Goal: Task Accomplishment & Management: Use online tool/utility

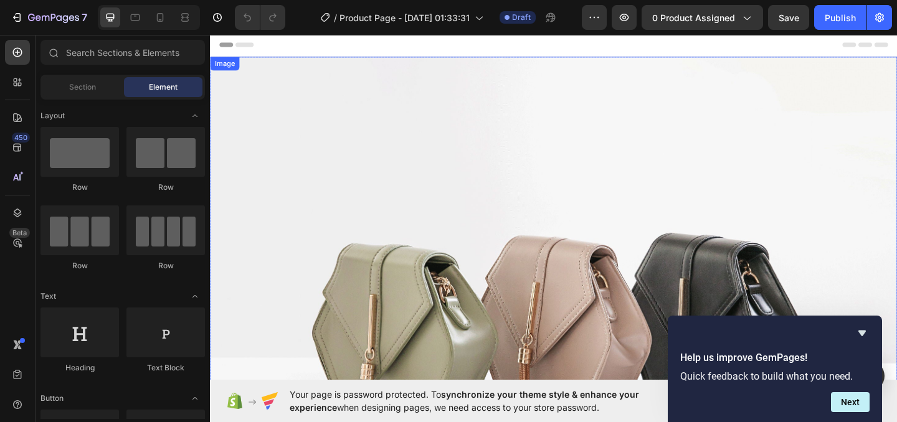
click at [462, 251] on img at bounding box center [583, 339] width 747 height 561
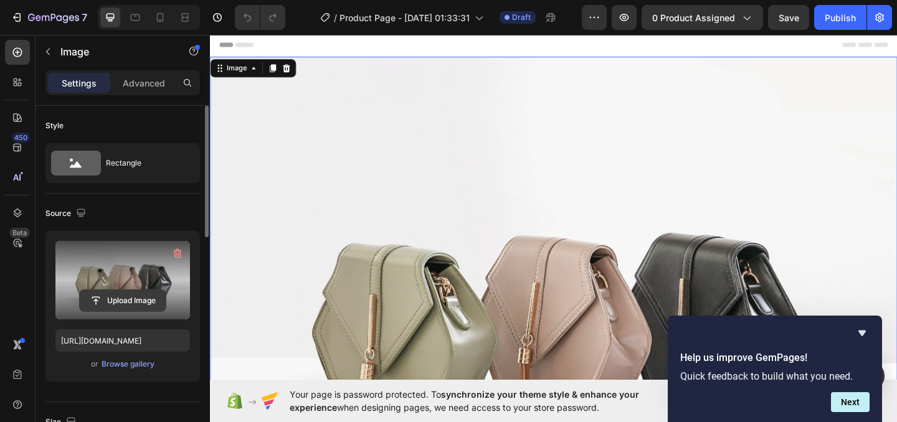
click at [100, 293] on input "file" at bounding box center [123, 300] width 86 height 21
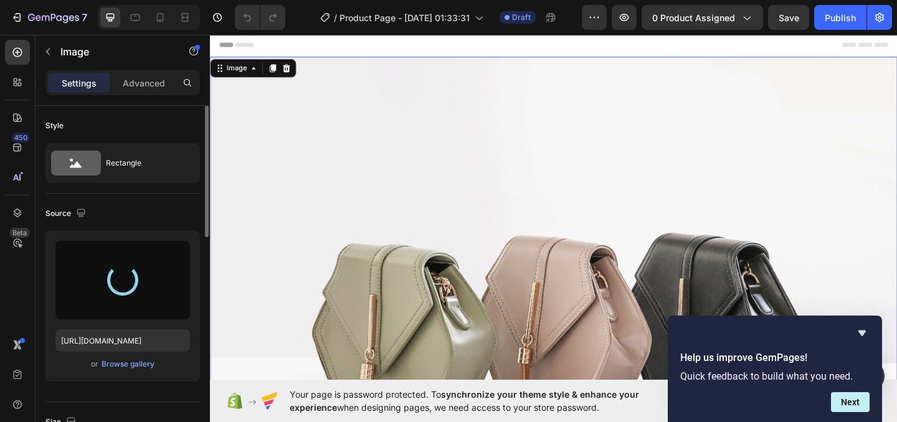
type input "[URL][DOMAIN_NAME]"
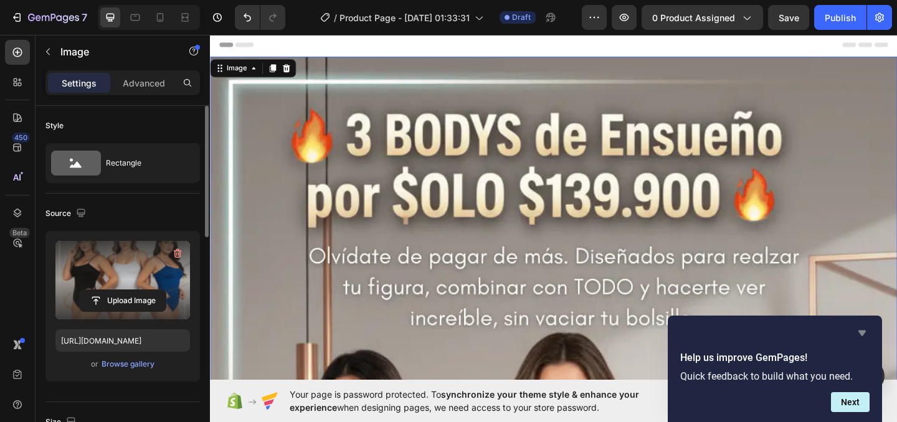
click at [863, 326] on icon "Hide survey" at bounding box center [861, 333] width 15 height 15
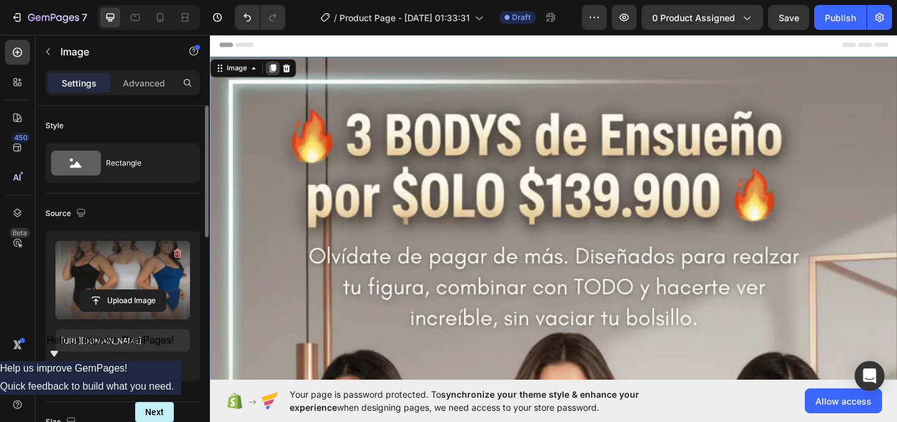
click at [275, 65] on div at bounding box center [277, 71] width 15 height 15
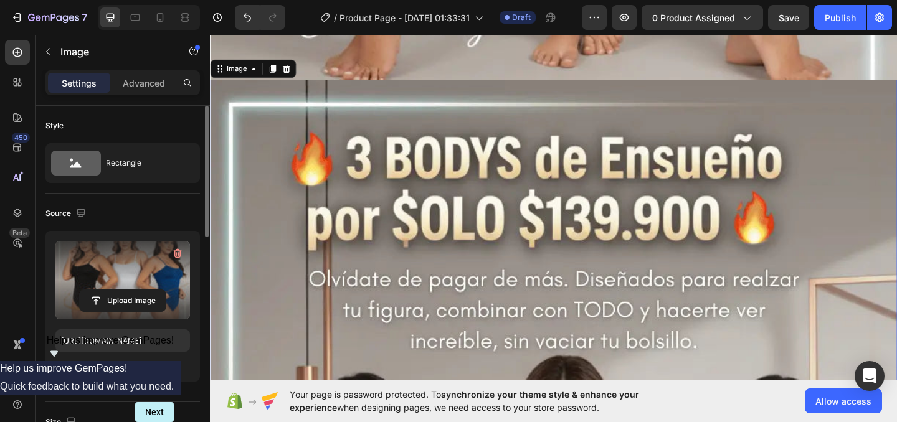
scroll to position [1182, 0]
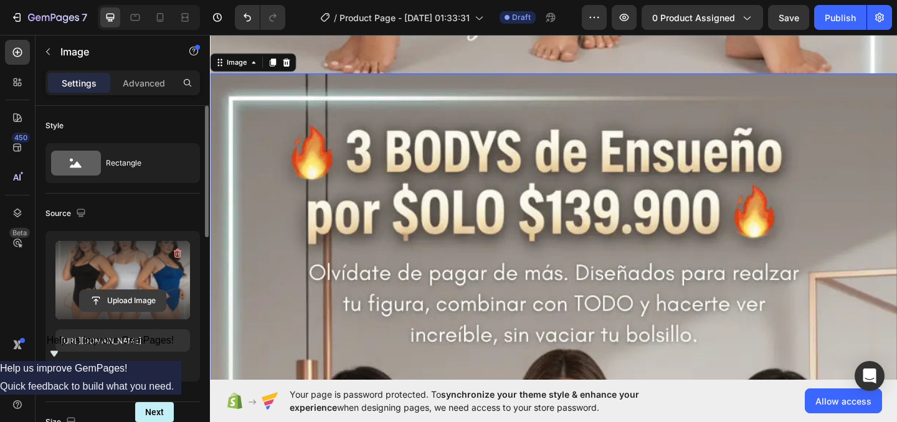
click at [97, 302] on input "file" at bounding box center [123, 300] width 86 height 21
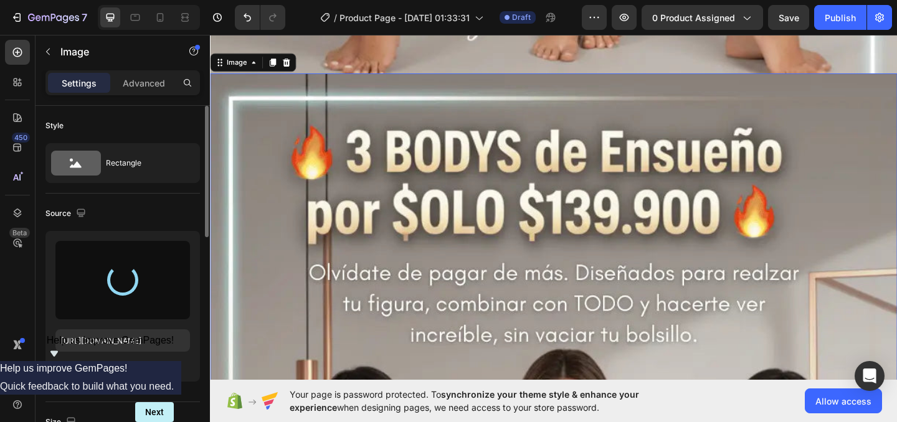
type input "https://cdn.shopify.com/s/files/1/0634/4104/3531/files/gempages_585368399266185…"
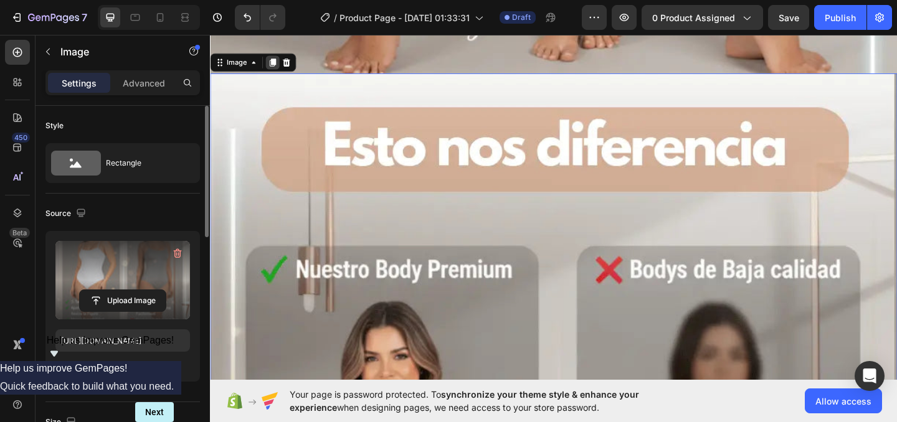
click at [277, 64] on icon at bounding box center [278, 64] width 7 height 9
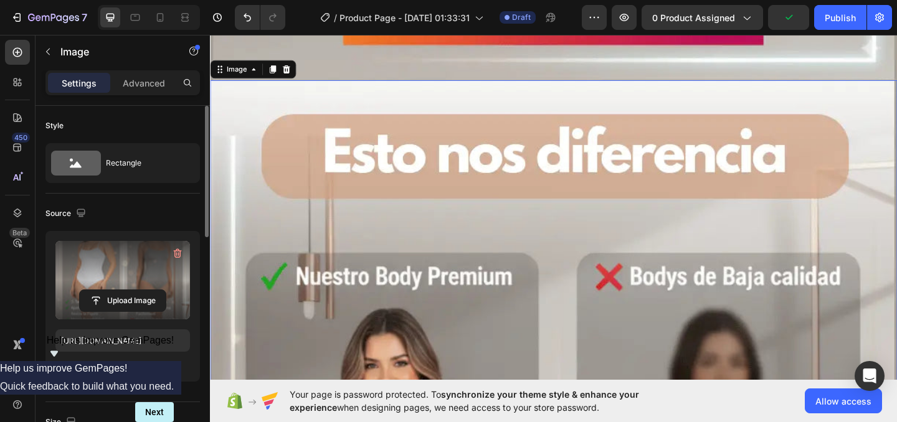
scroll to position [2382, 0]
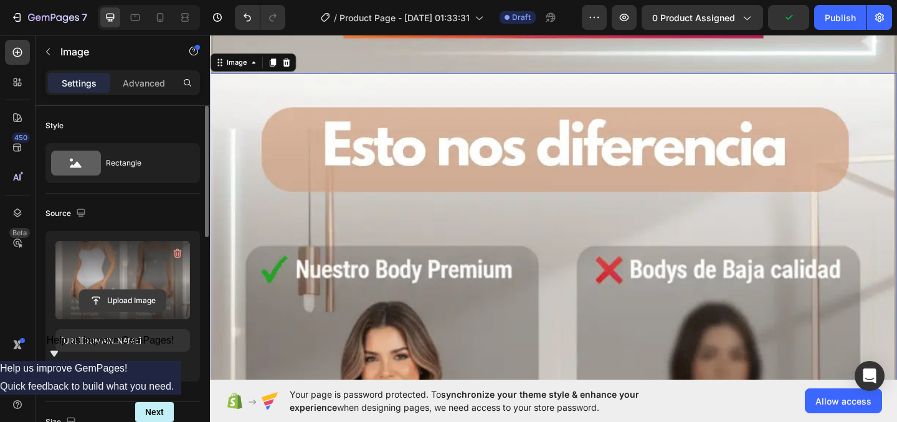
click at [105, 294] on input "file" at bounding box center [123, 300] width 86 height 21
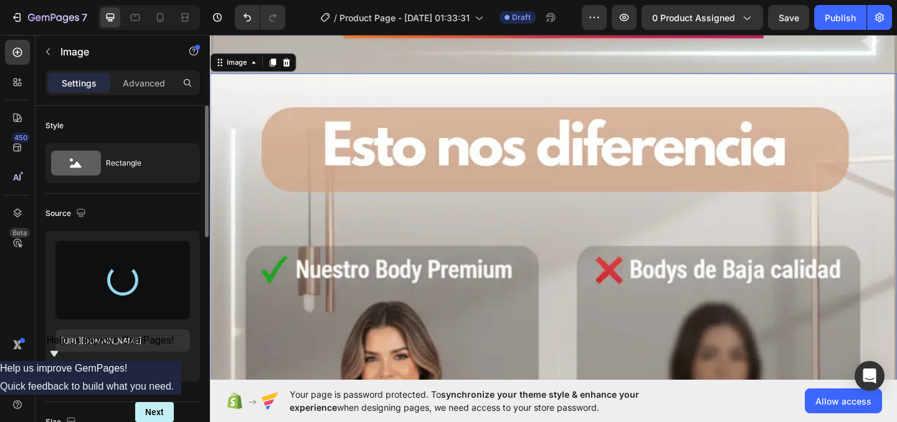
type input "https://cdn.shopify.com/s/files/1/0634/4104/3531/files/gempages_585368399266185…"
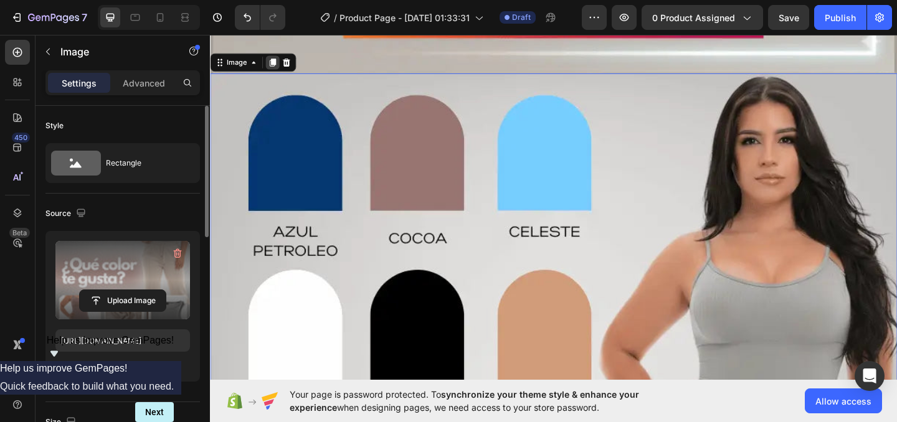
click at [275, 62] on icon at bounding box center [278, 65] width 7 height 9
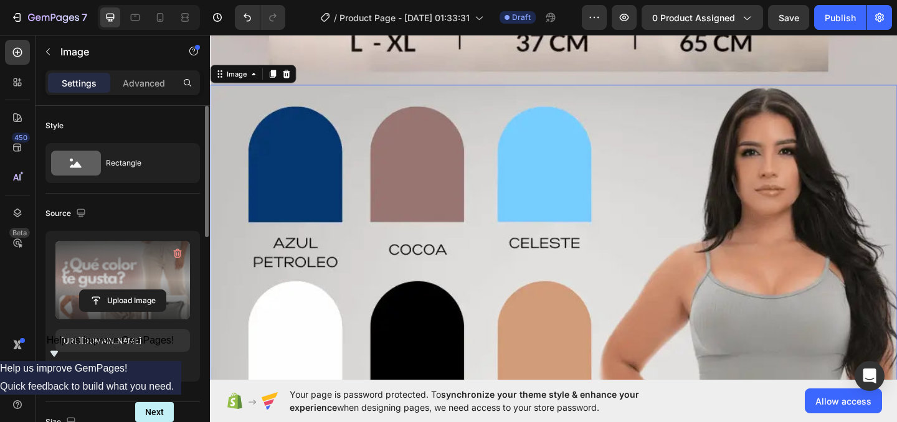
scroll to position [3582, 0]
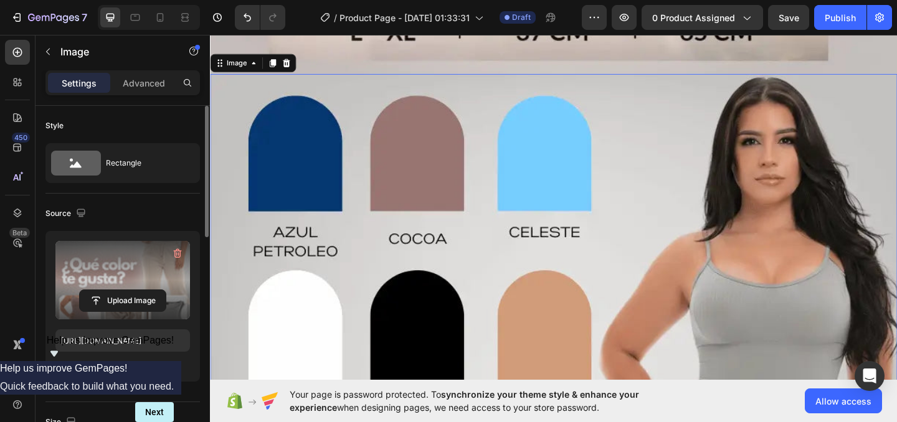
click at [115, 285] on label at bounding box center [122, 280] width 135 height 78
click at [115, 290] on input "file" at bounding box center [123, 300] width 86 height 21
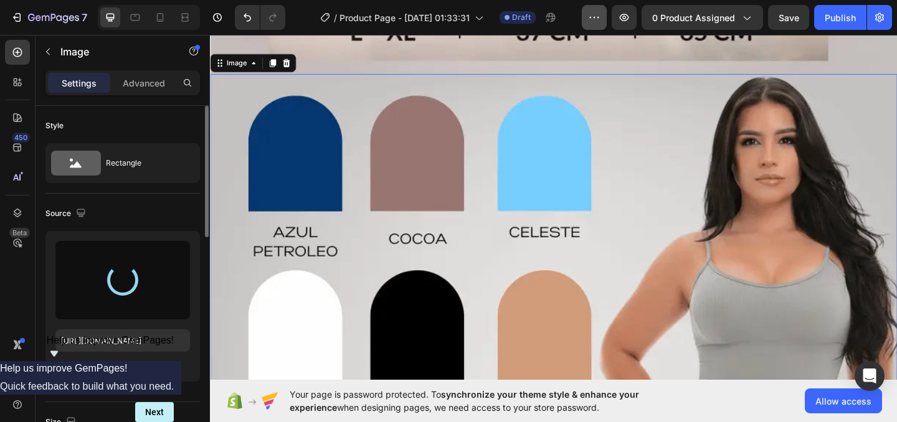
type input "https://cdn.shopify.com/s/files/1/0634/4104/3531/files/gempages_585368399266185…"
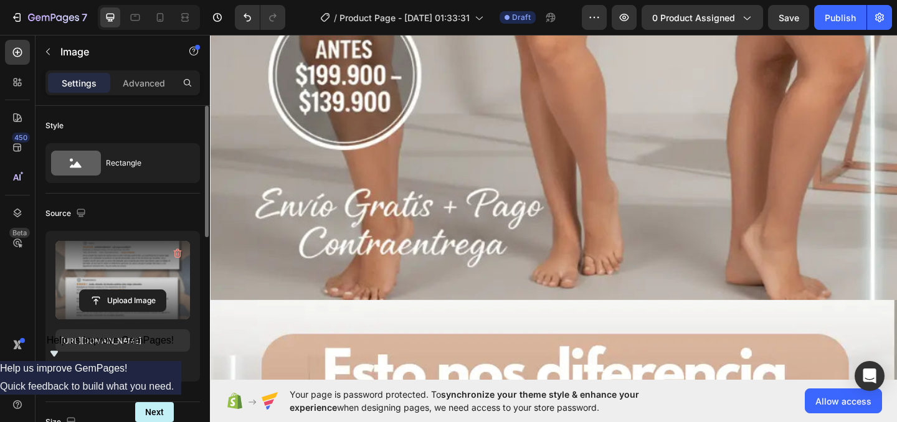
scroll to position [0, 0]
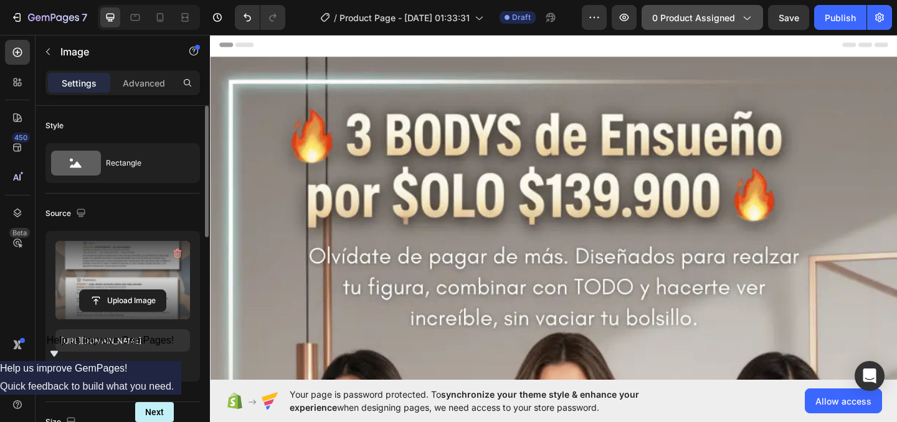
click at [726, 23] on span "0 product assigned" at bounding box center [693, 17] width 83 height 13
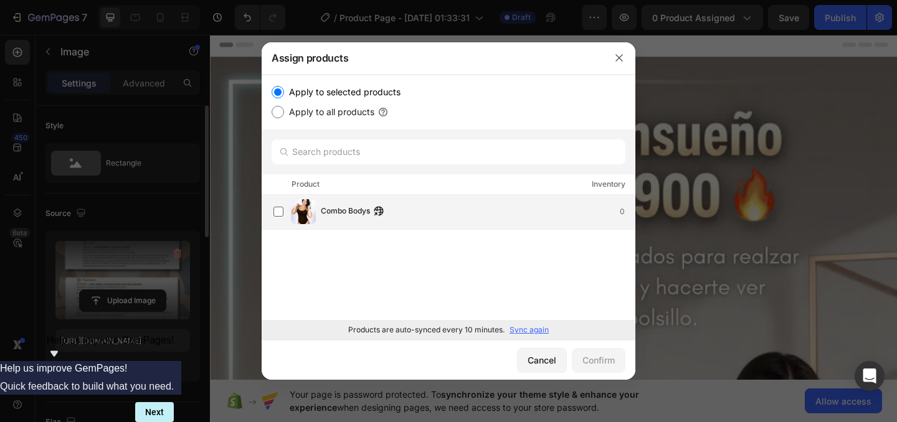
click at [315, 215] on img at bounding box center [303, 211] width 25 height 25
click at [605, 359] on div "Confirm" at bounding box center [598, 360] width 32 height 13
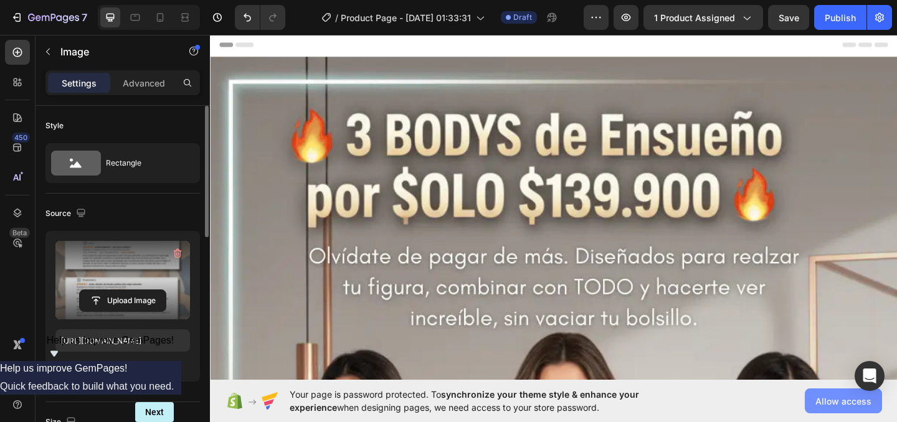
click at [831, 392] on button "Allow access" at bounding box center [843, 401] width 77 height 25
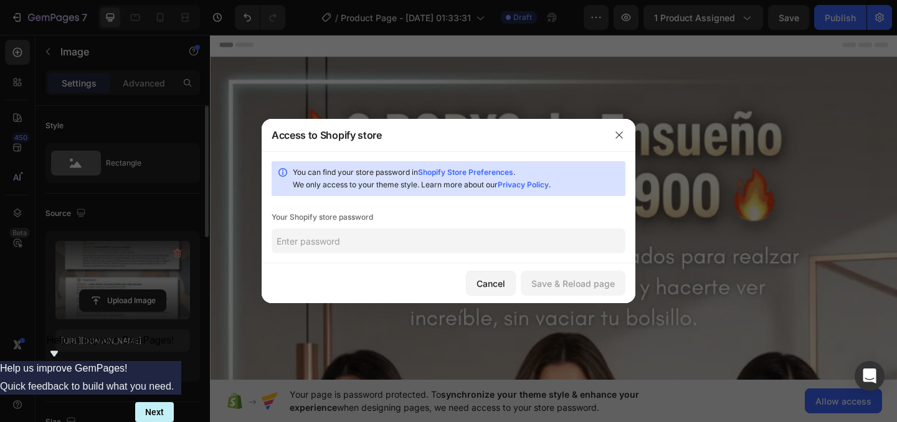
click at [446, 170] on link "Shopify Store Preferences" at bounding box center [465, 172] width 95 height 9
click at [618, 128] on button "button" at bounding box center [619, 135] width 20 height 20
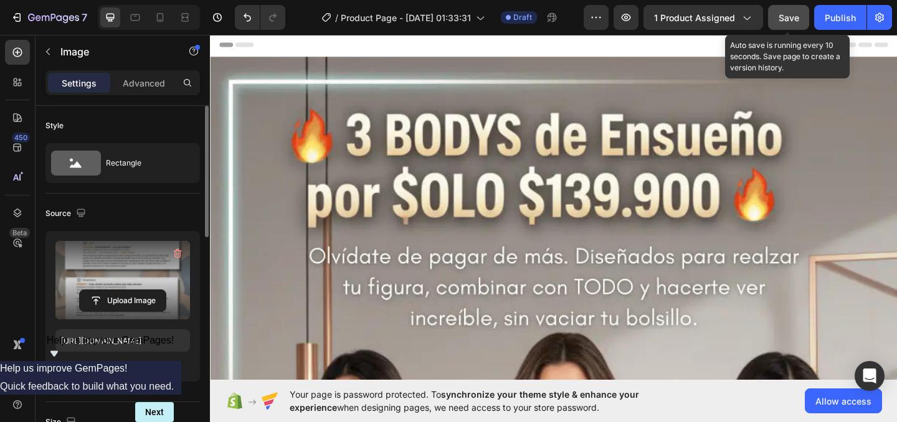
click at [791, 23] on div "Save" at bounding box center [789, 17] width 21 height 13
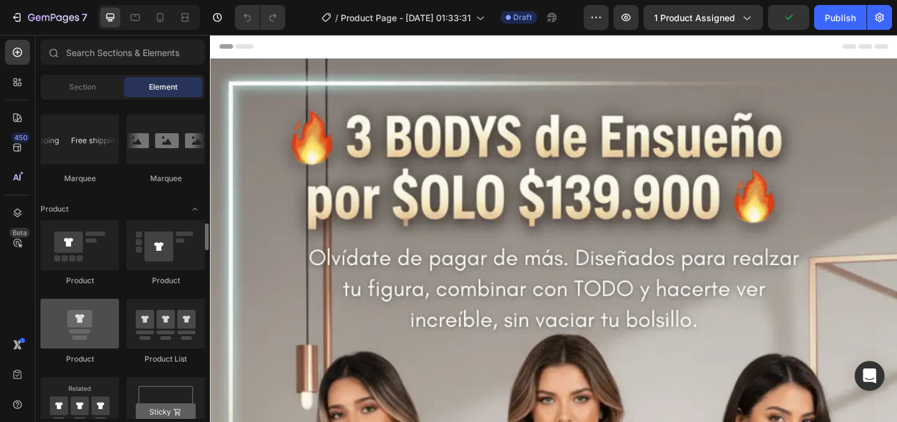
scroll to position [1490, 0]
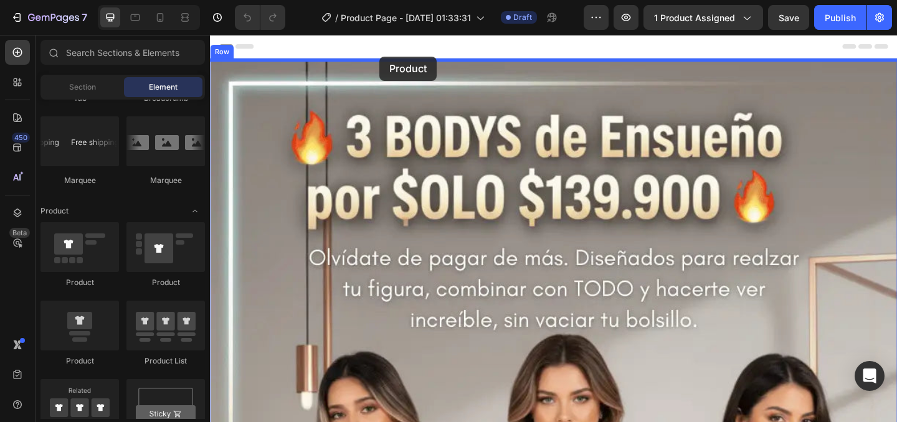
drag, startPoint x: 298, startPoint y: 374, endPoint x: 390, endPoint y: 62, distance: 324.8
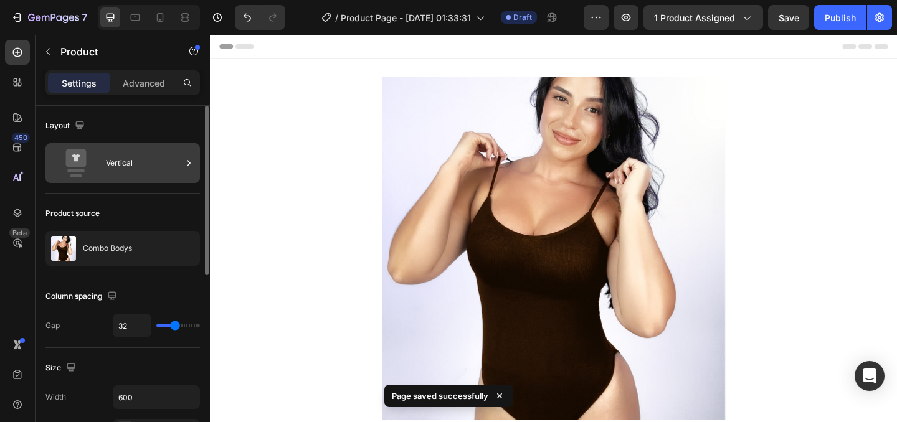
click at [102, 151] on div "Vertical" at bounding box center [122, 163] width 154 height 40
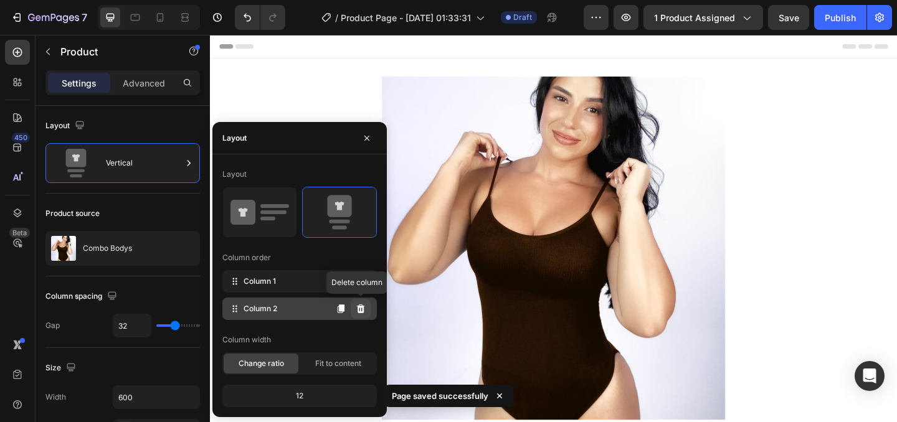
click at [364, 310] on icon at bounding box center [361, 309] width 10 height 10
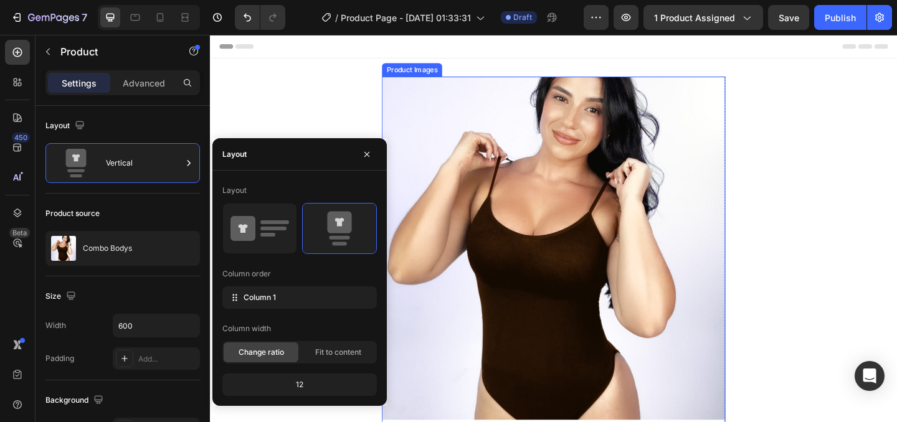
click at [594, 212] on img at bounding box center [584, 267] width 374 height 374
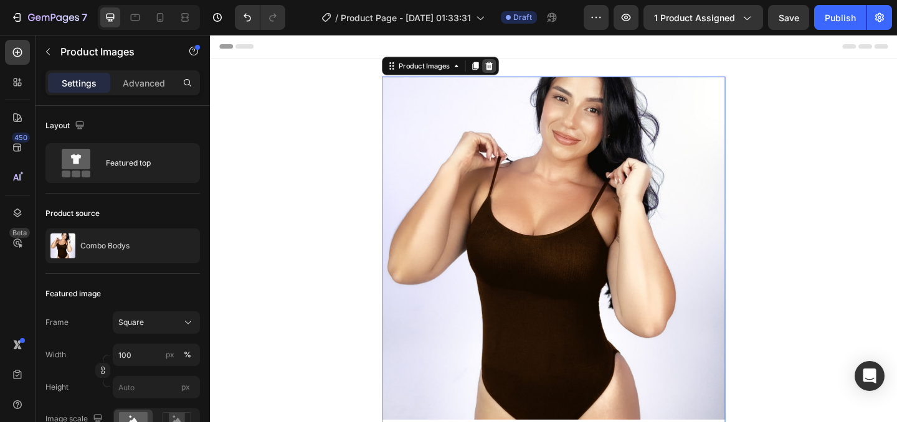
click at [514, 73] on div at bounding box center [513, 68] width 15 height 15
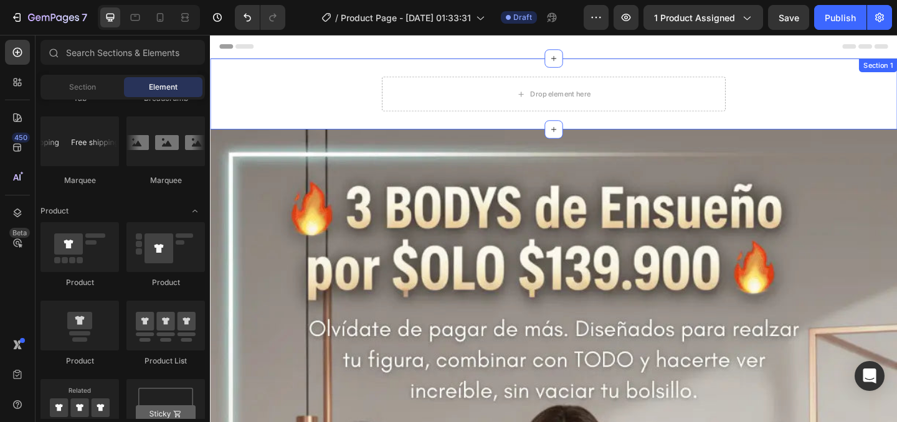
click at [311, 93] on div "Drop element here Product" at bounding box center [583, 98] width 747 height 37
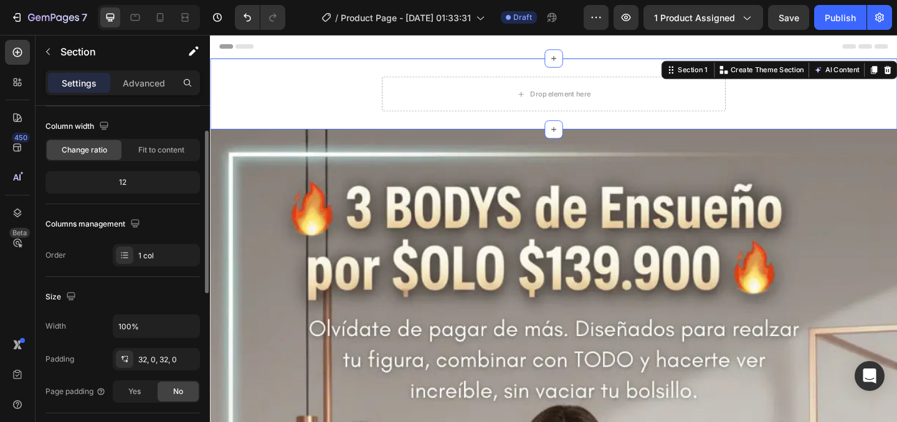
scroll to position [98, 0]
click at [187, 362] on icon "button" at bounding box center [187, 358] width 10 height 10
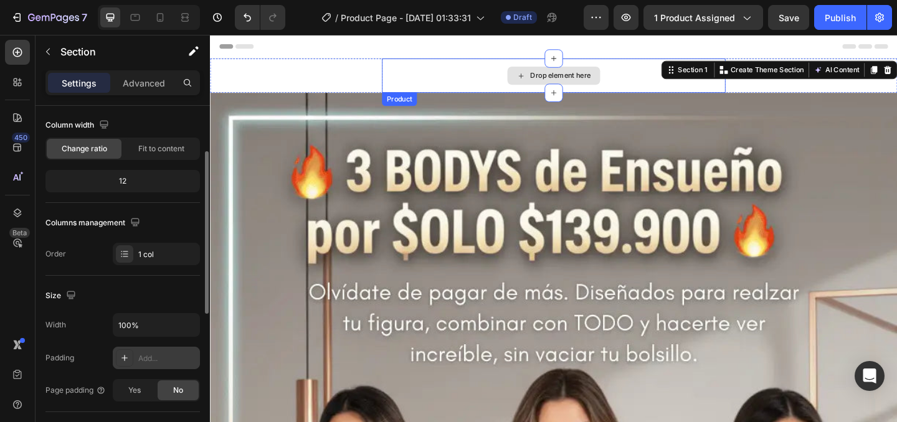
click at [443, 72] on div "Drop element here" at bounding box center [584, 78] width 374 height 37
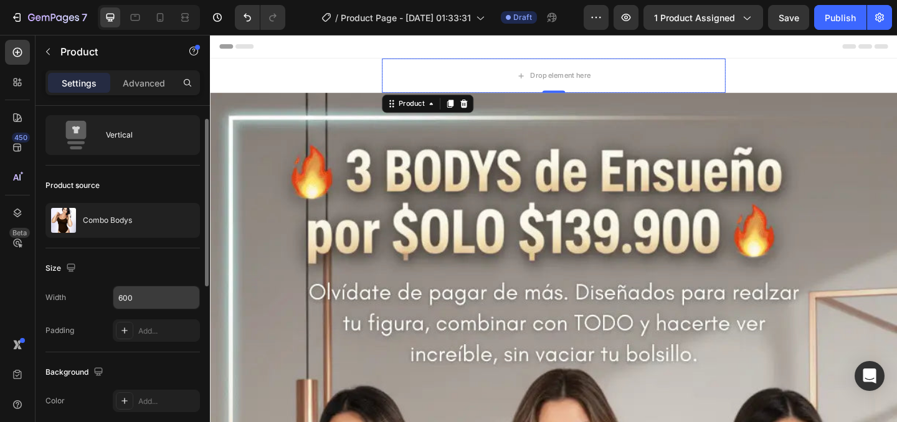
scroll to position [32, 0]
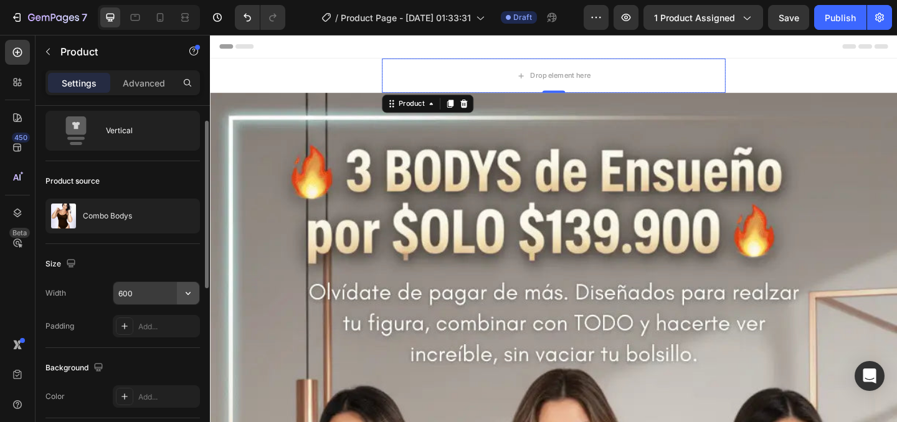
click at [190, 290] on icon "button" at bounding box center [188, 293] width 12 height 12
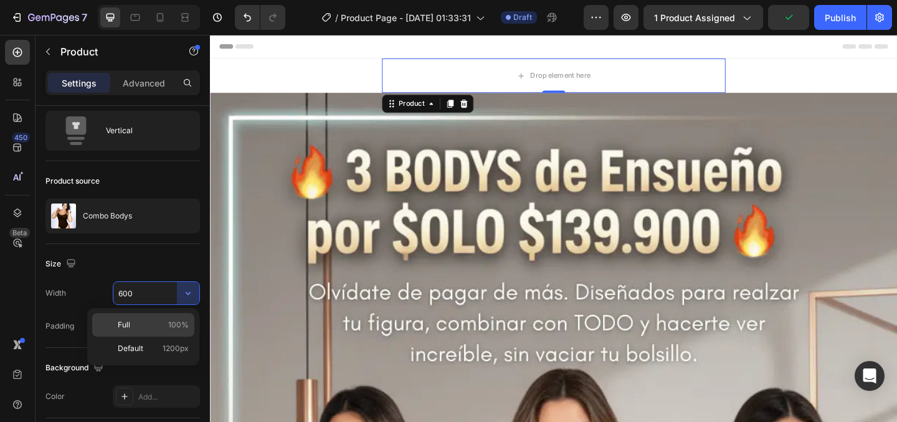
click at [173, 320] on span "100%" at bounding box center [178, 325] width 21 height 11
type input "100%"
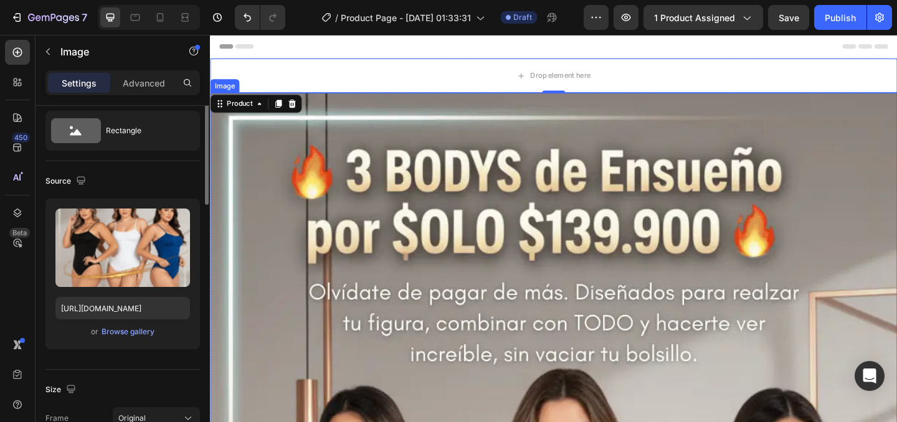
scroll to position [0, 0]
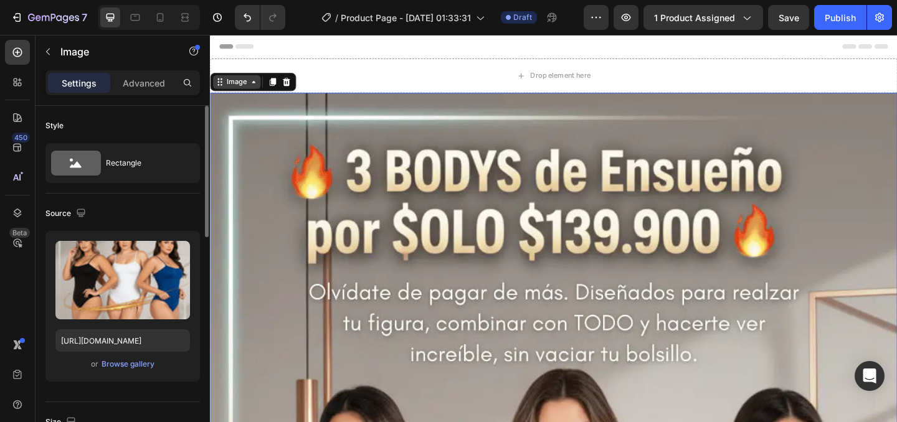
click at [234, 88] on div "Image" at bounding box center [238, 85] width 27 height 11
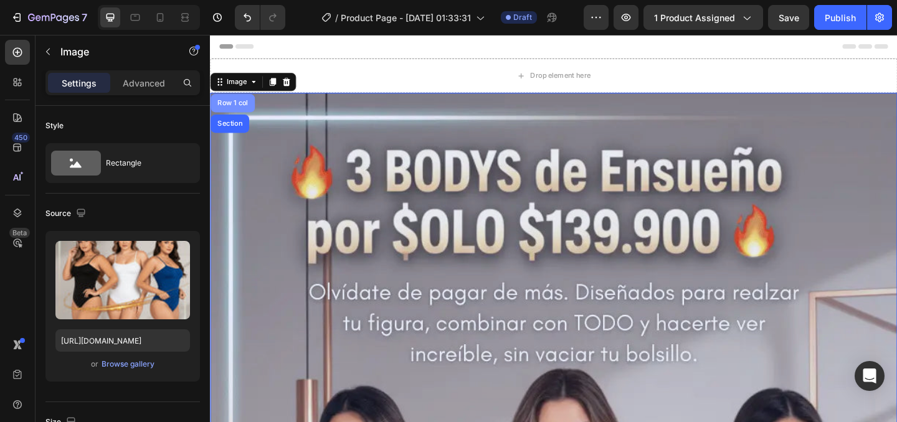
click at [235, 111] on div "Row 1 col" at bounding box center [234, 108] width 38 height 7
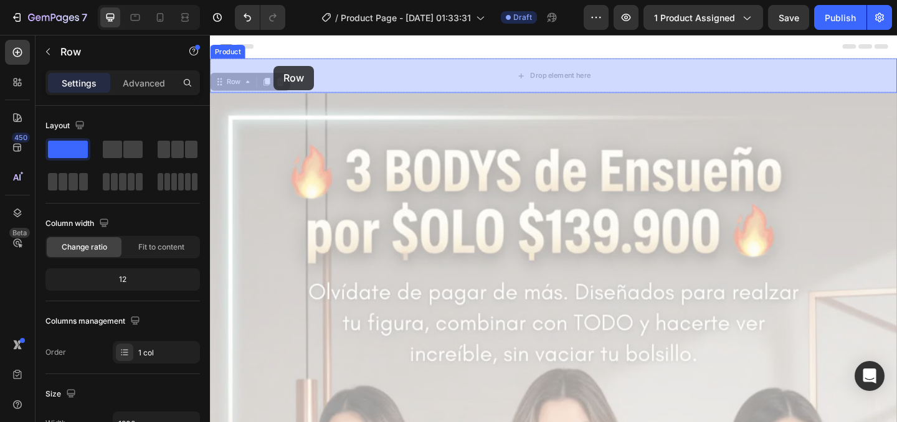
drag, startPoint x: 233, startPoint y: 88, endPoint x: 279, endPoint y: 69, distance: 50.2
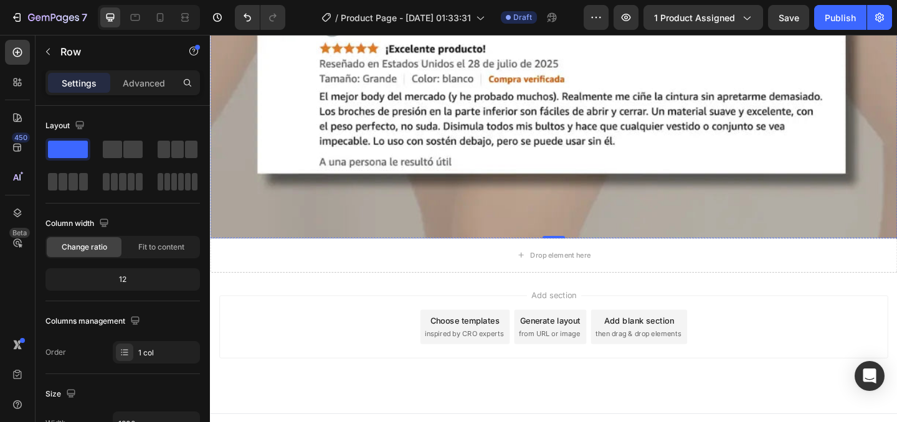
scroll to position [4622, 0]
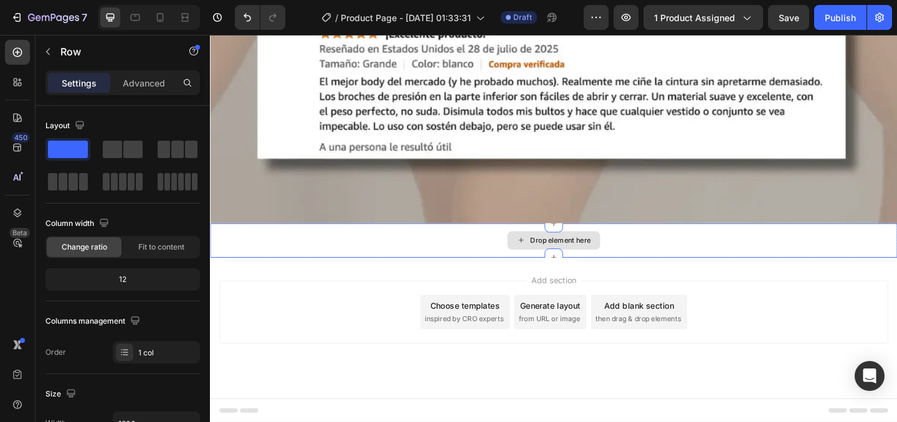
click at [365, 262] on div "Drop element here" at bounding box center [583, 258] width 747 height 37
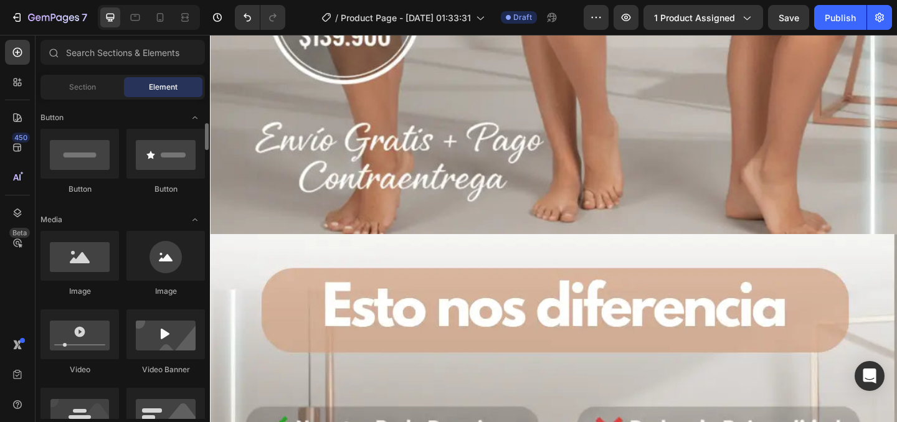
scroll to position [284, 0]
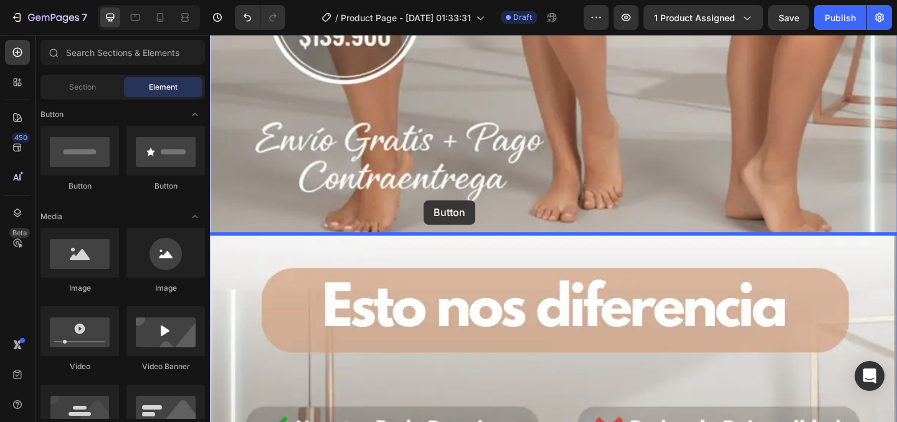
drag, startPoint x: 288, startPoint y: 186, endPoint x: 442, endPoint y: 215, distance: 157.2
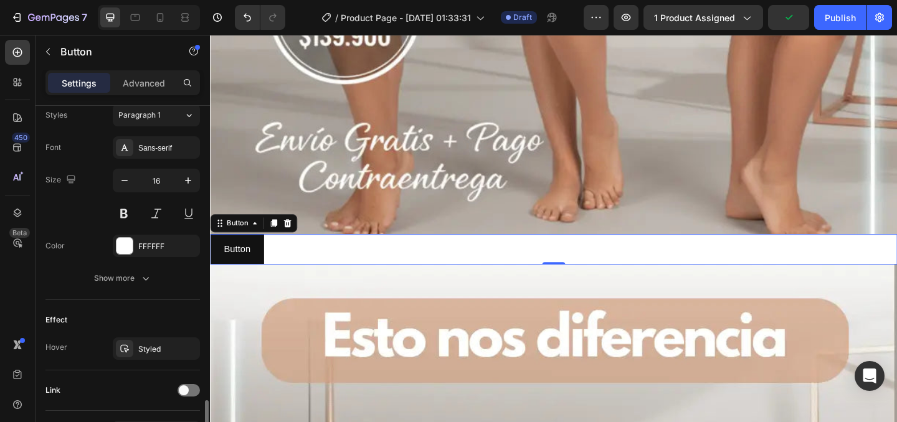
scroll to position [541, 0]
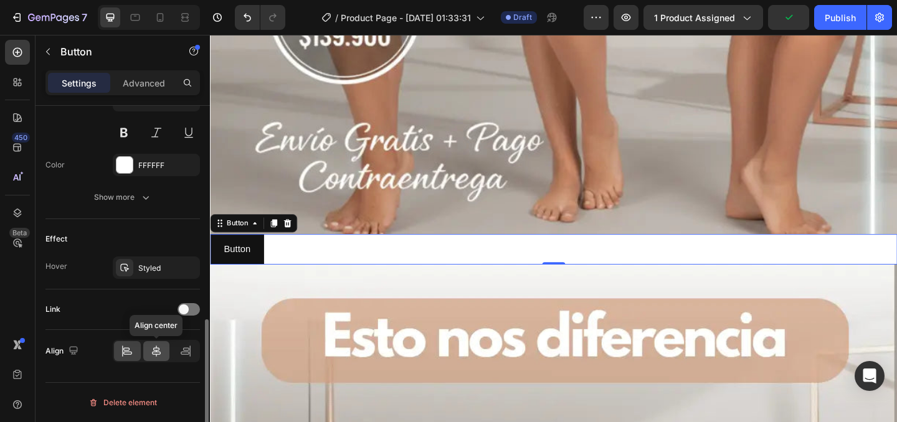
click at [151, 353] on icon at bounding box center [156, 351] width 12 height 12
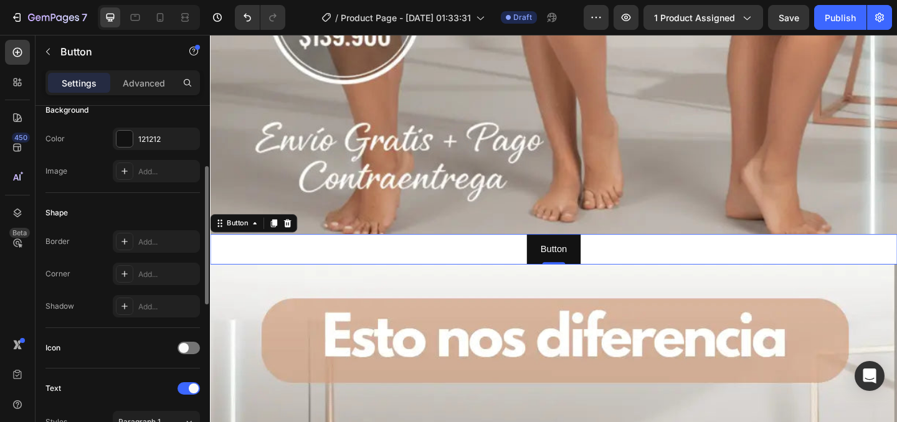
scroll to position [0, 0]
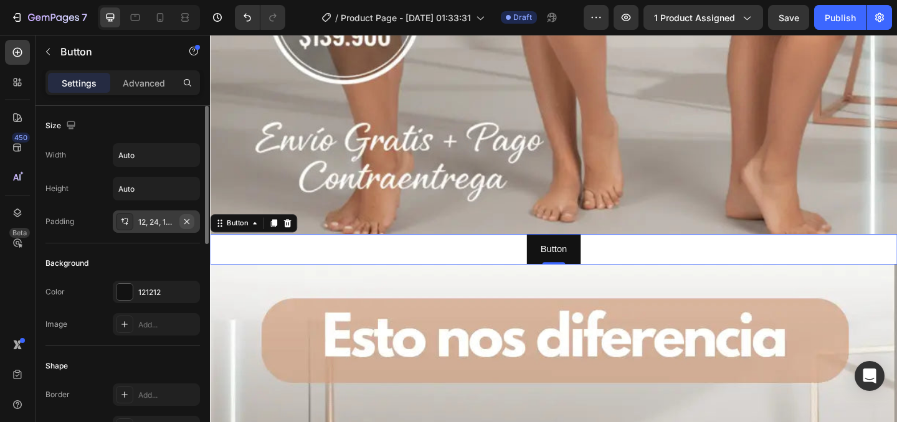
click at [188, 226] on button "button" at bounding box center [186, 221] width 15 height 15
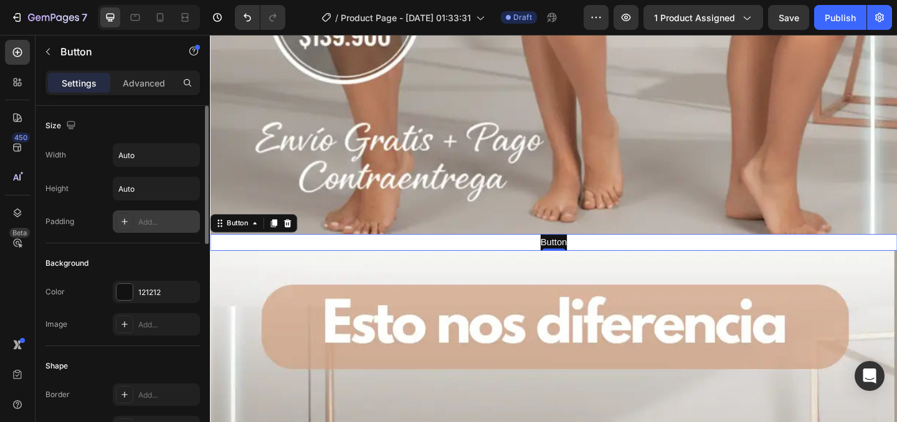
click at [127, 221] on icon at bounding box center [124, 222] width 6 height 6
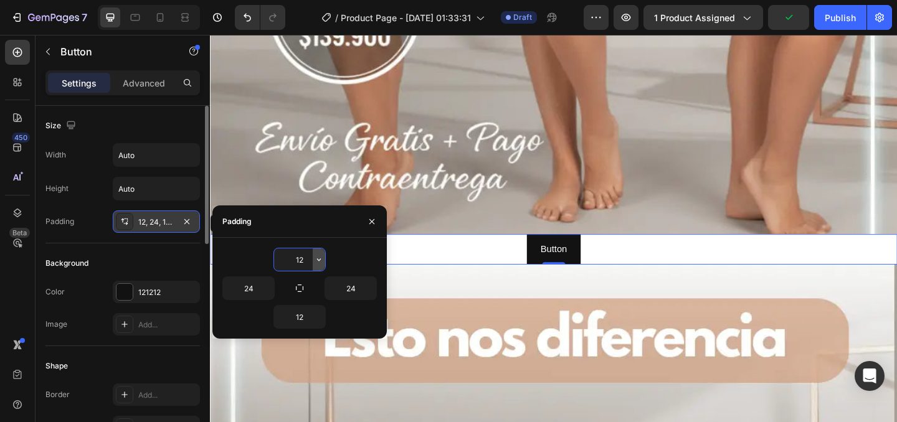
click at [318, 263] on icon "button" at bounding box center [319, 260] width 10 height 10
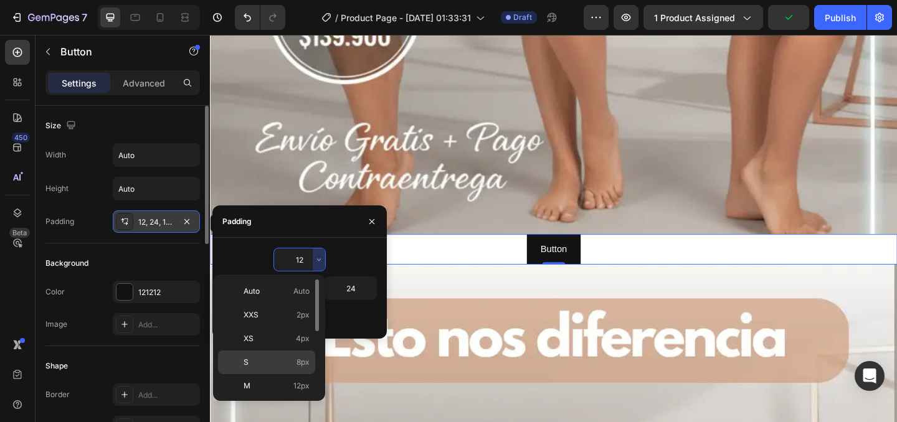
click at [265, 368] on div "S 8px" at bounding box center [266, 363] width 97 height 24
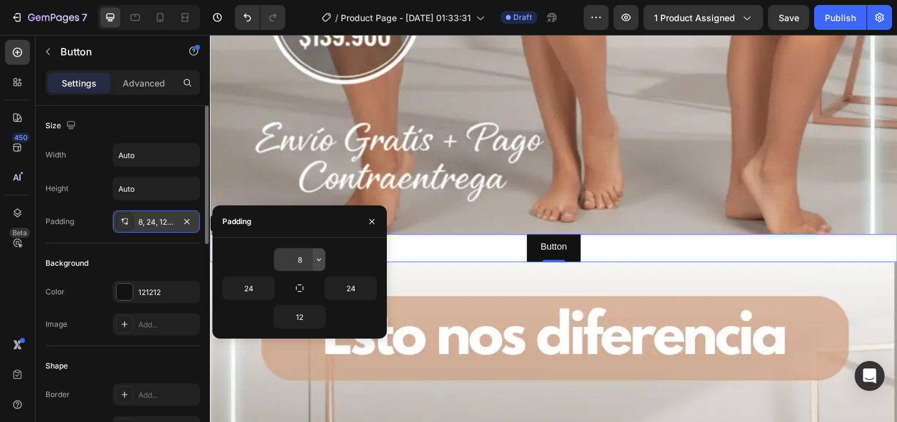
click at [314, 258] on icon "button" at bounding box center [319, 260] width 10 height 10
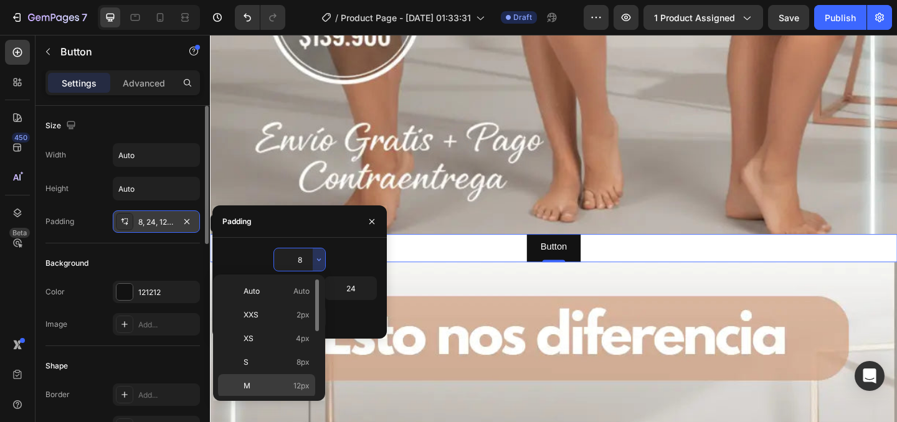
click at [257, 384] on p "M 12px" at bounding box center [277, 386] width 66 height 11
type input "12"
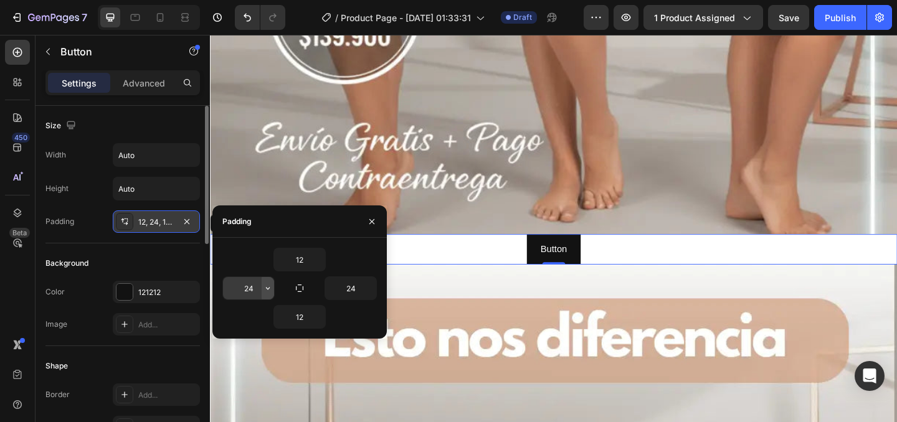
click at [263, 287] on icon "button" at bounding box center [268, 288] width 10 height 10
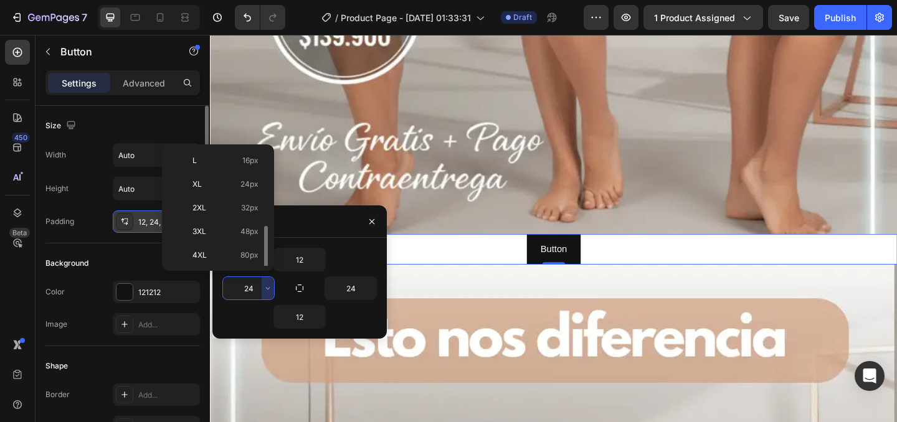
scroll to position [144, 0]
click at [212, 207] on p "3XL 48px" at bounding box center [225, 206] width 66 height 11
type input "48"
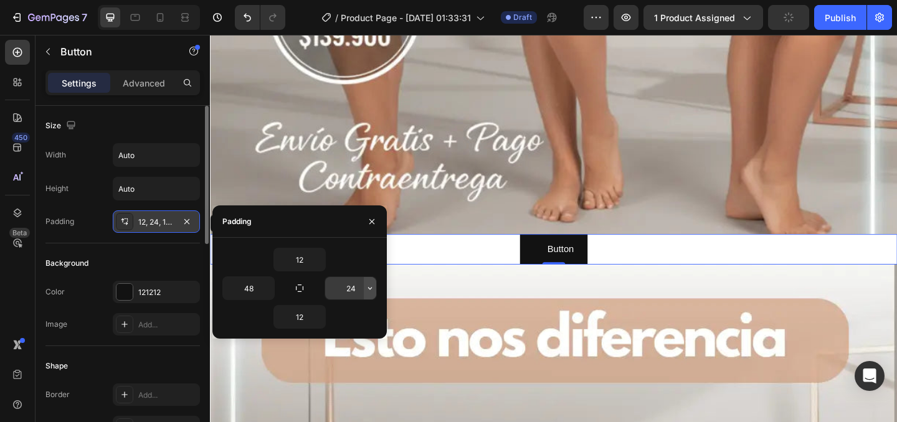
click at [373, 281] on button "button" at bounding box center [370, 288] width 12 height 22
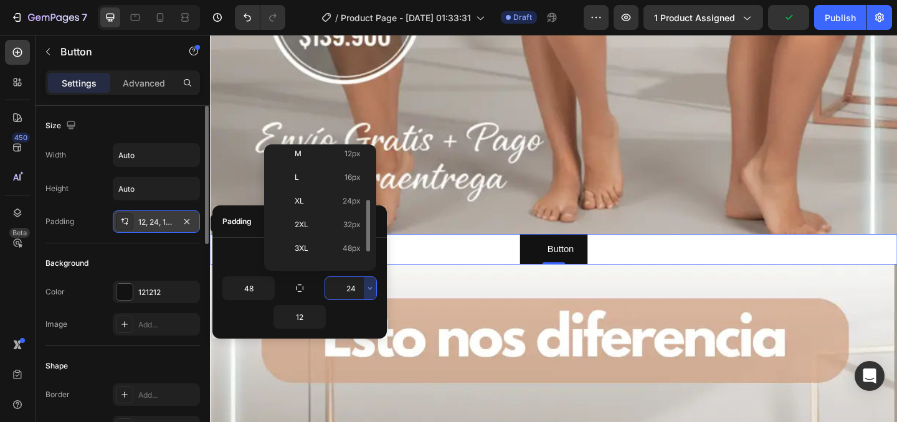
scroll to position [108, 0]
click at [308, 250] on div "3XL 48px" at bounding box center [317, 242] width 97 height 24
type input "48"
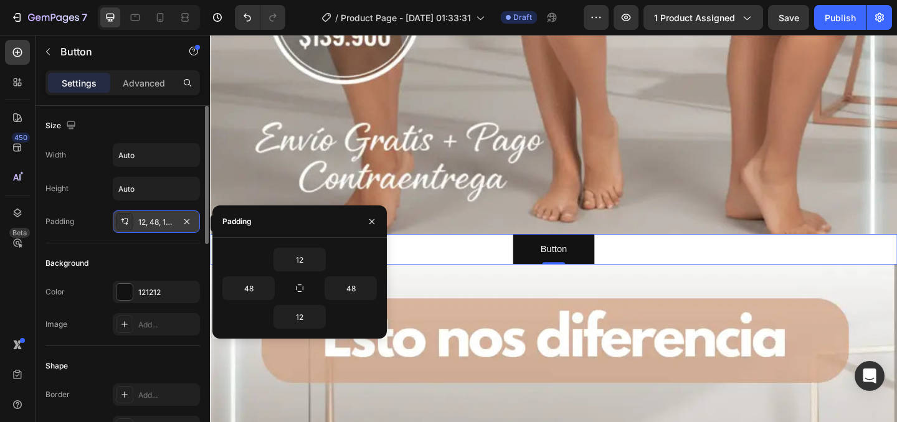
click at [724, 278] on div "Button Button 0" at bounding box center [583, 268] width 747 height 33
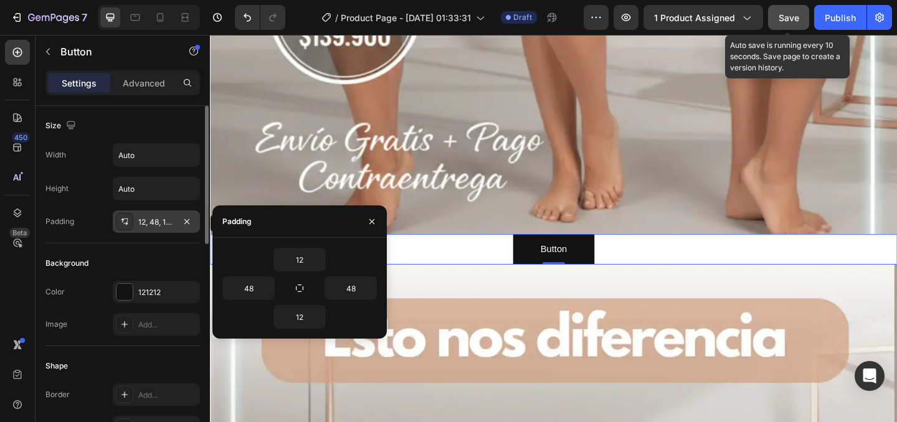
click at [783, 19] on span "Save" at bounding box center [789, 17] width 21 height 11
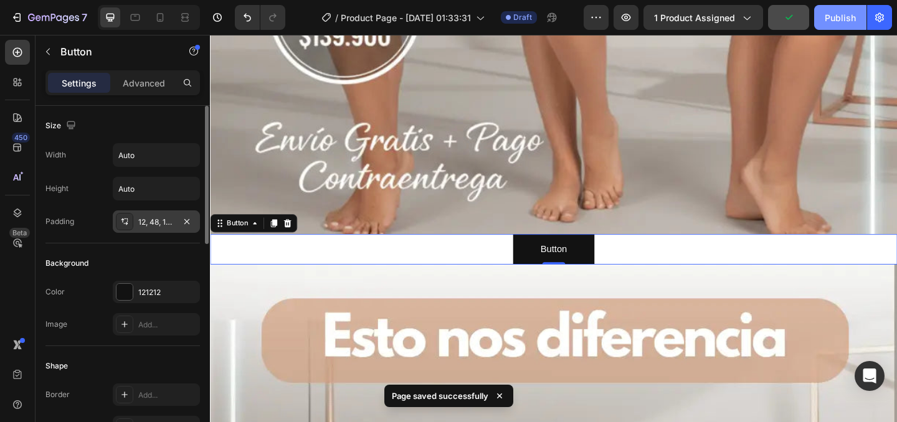
click at [838, 17] on div "Publish" at bounding box center [840, 17] width 31 height 13
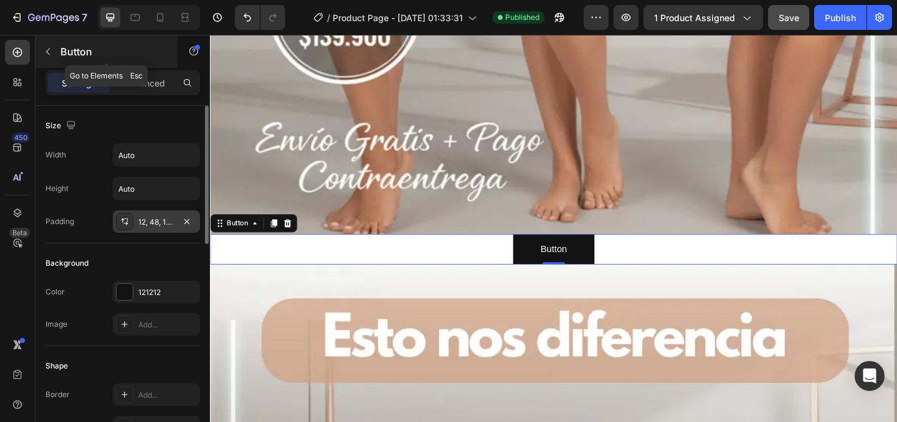
click at [46, 52] on icon "button" at bounding box center [48, 52] width 4 height 7
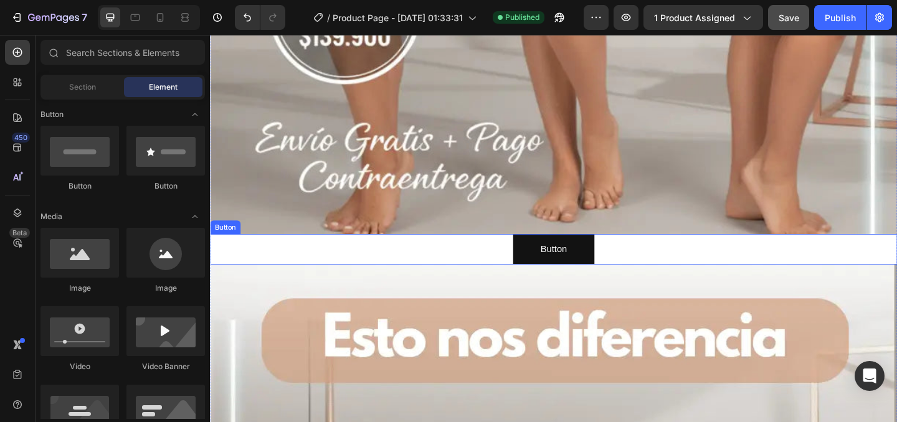
click at [506, 274] on div "Button Button" at bounding box center [583, 268] width 747 height 33
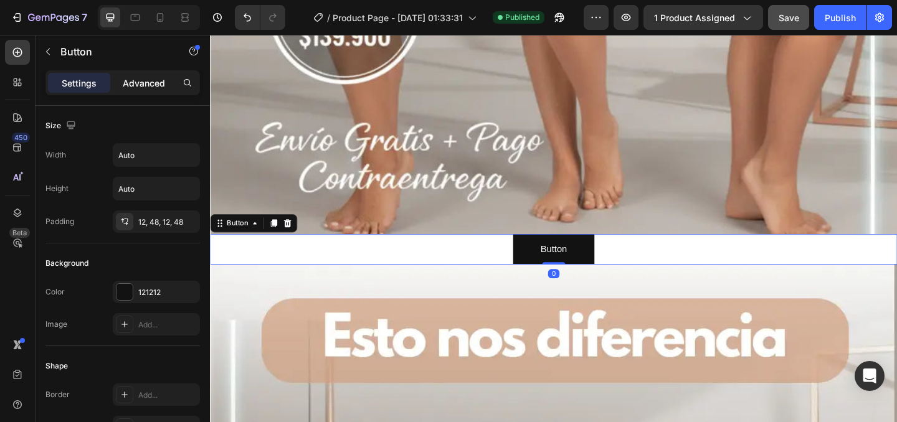
click at [154, 82] on p "Advanced" at bounding box center [144, 83] width 42 height 13
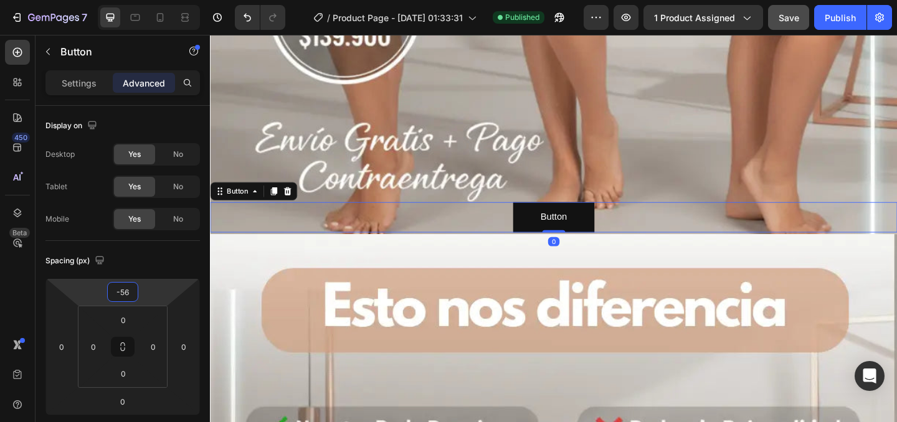
drag, startPoint x: 141, startPoint y: 288, endPoint x: 142, endPoint y: 305, distance: 17.4
click at [142, 0] on html "7 / Product Page - [DATE] 01:33:31 Published Preview 1 product assigned Save Pu…" at bounding box center [448, 0] width 897 height 0
type input "-54"
click at [149, 0] on html "7 / Product Page - [DATE] 01:33:31 Published Preview 1 product assigned Save Pu…" at bounding box center [448, 0] width 897 height 0
click at [62, 79] on p "Settings" at bounding box center [79, 83] width 35 height 13
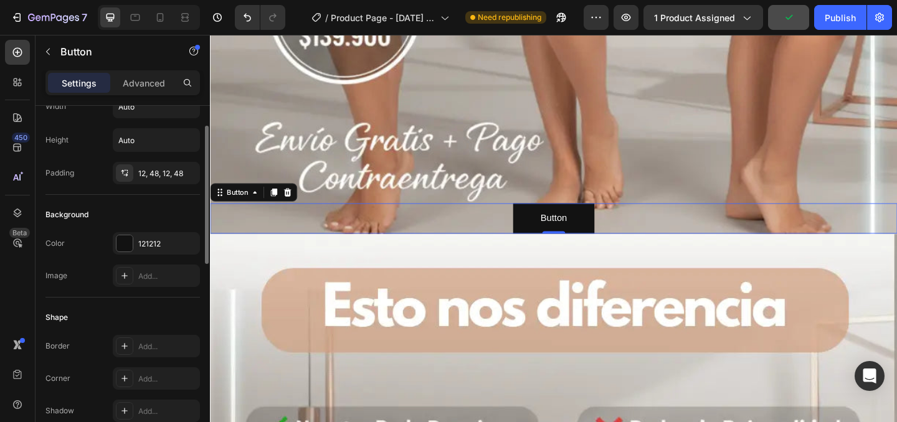
scroll to position [49, 0]
click at [129, 241] on div at bounding box center [124, 243] width 16 height 16
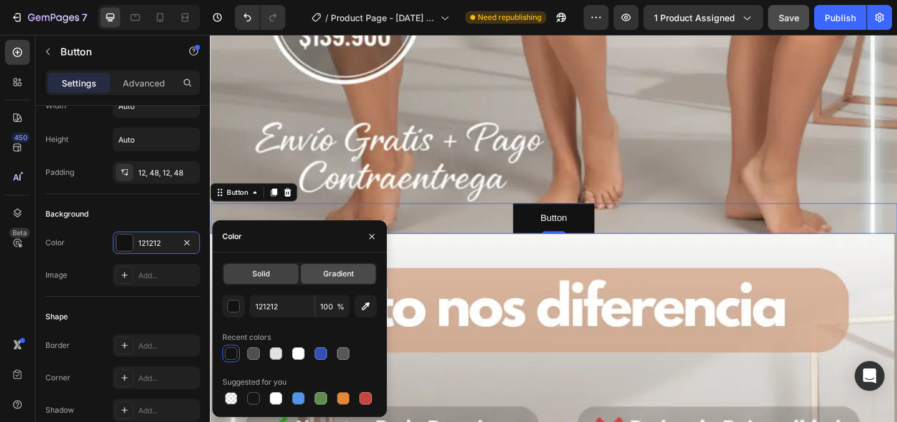
click at [341, 278] on span "Gradient" at bounding box center [338, 273] width 31 height 11
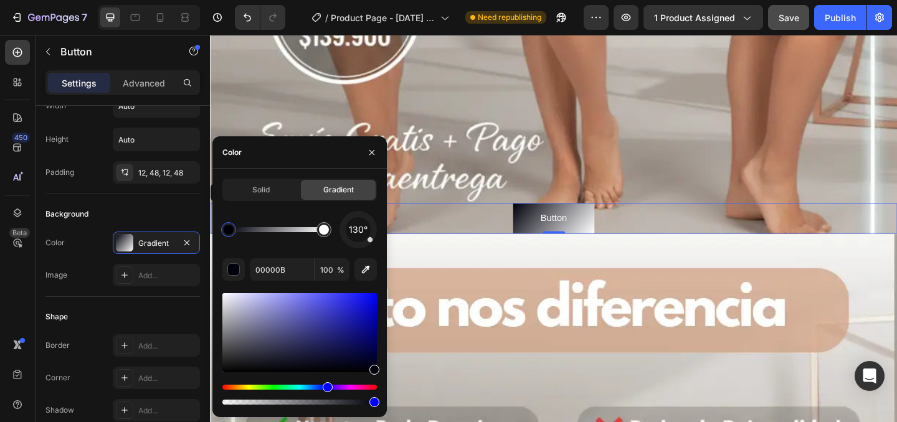
click at [230, 230] on div at bounding box center [229, 230] width 10 height 10
click at [364, 339] on div at bounding box center [299, 332] width 154 height 79
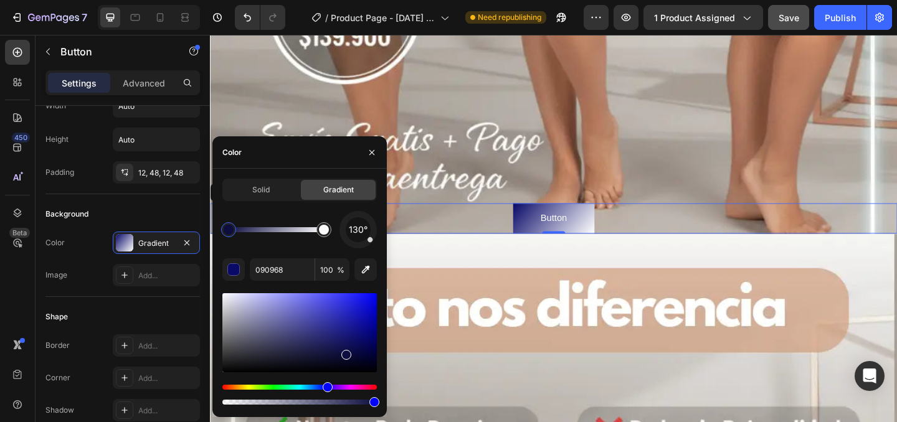
click at [345, 352] on div at bounding box center [299, 332] width 154 height 79
drag, startPoint x: 345, startPoint y: 352, endPoint x: 379, endPoint y: 350, distance: 33.7
click at [373, 346] on div at bounding box center [299, 332] width 154 height 79
drag, startPoint x: 373, startPoint y: 346, endPoint x: 377, endPoint y: 339, distance: 7.6
click at [377, 339] on div at bounding box center [374, 342] width 10 height 10
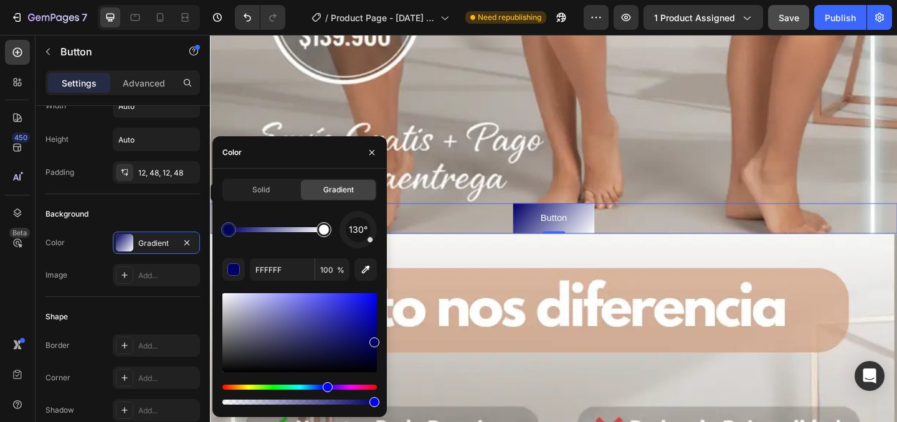
click at [323, 229] on div at bounding box center [324, 230] width 10 height 10
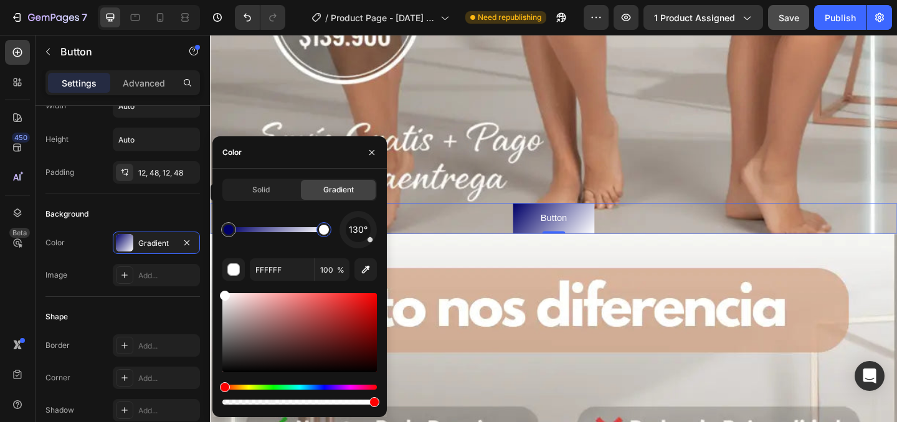
click at [311, 388] on div "Hue" at bounding box center [299, 387] width 154 height 5
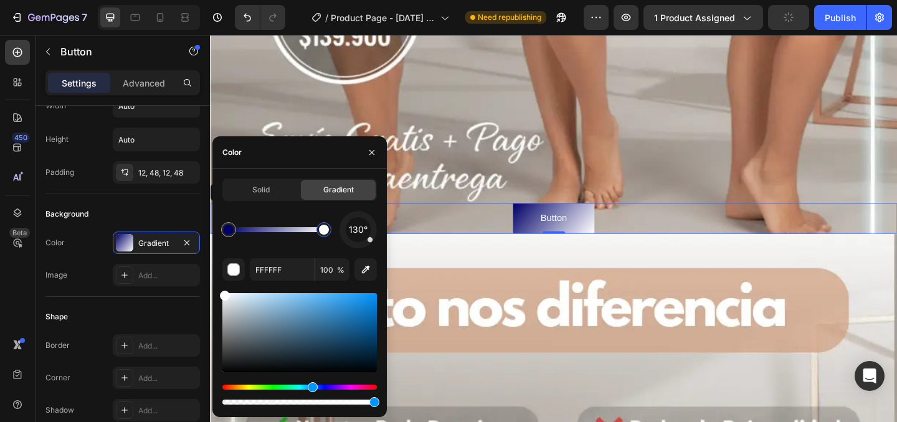
click at [305, 385] on div "Hue" at bounding box center [299, 387] width 154 height 5
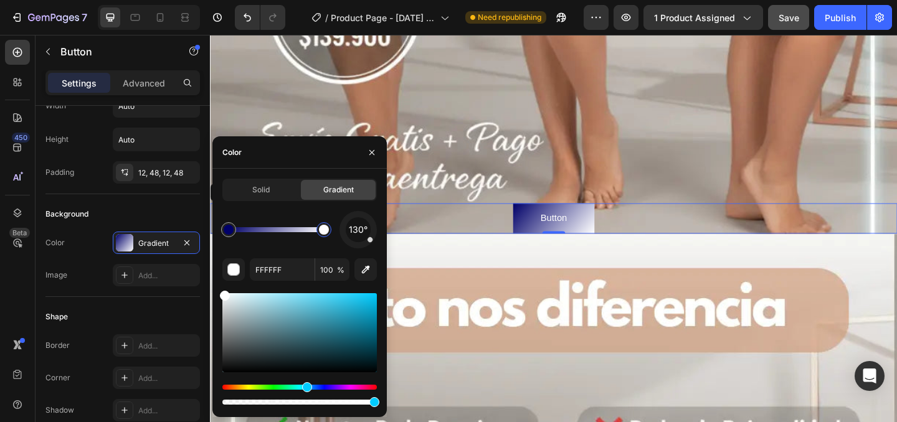
click at [322, 307] on div at bounding box center [299, 332] width 154 height 79
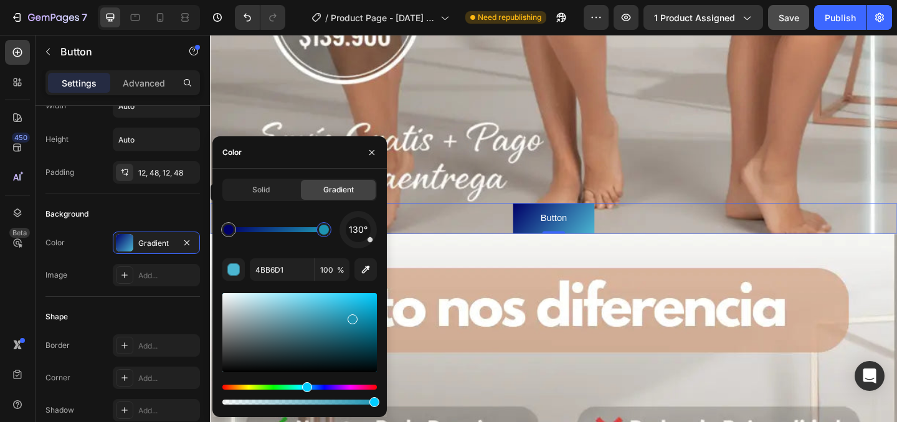
click at [351, 317] on div at bounding box center [299, 332] width 154 height 79
click at [376, 341] on div at bounding box center [299, 332] width 154 height 79
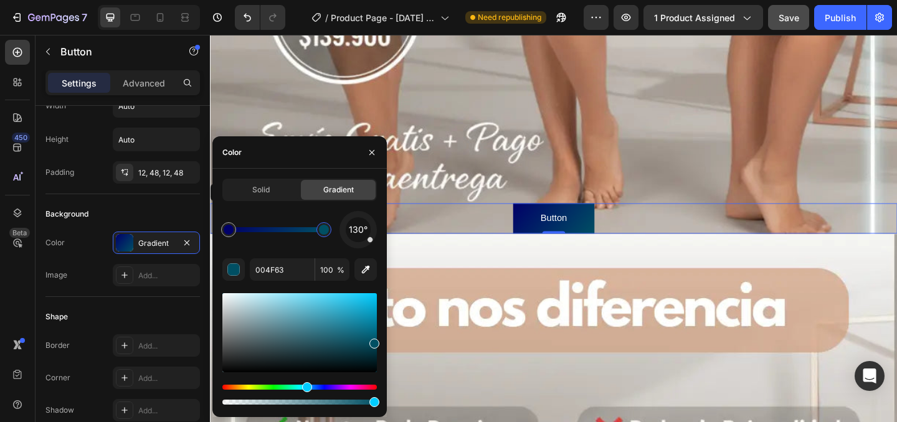
click at [351, 325] on div at bounding box center [299, 332] width 154 height 79
click at [324, 323] on div at bounding box center [299, 332] width 154 height 79
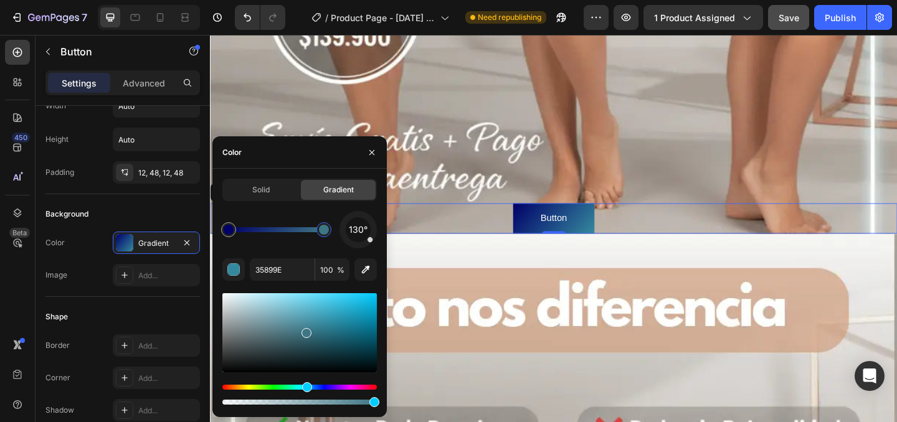
click at [305, 331] on div at bounding box center [299, 332] width 154 height 79
click at [298, 317] on div at bounding box center [299, 332] width 154 height 79
type input "5BA1B2"
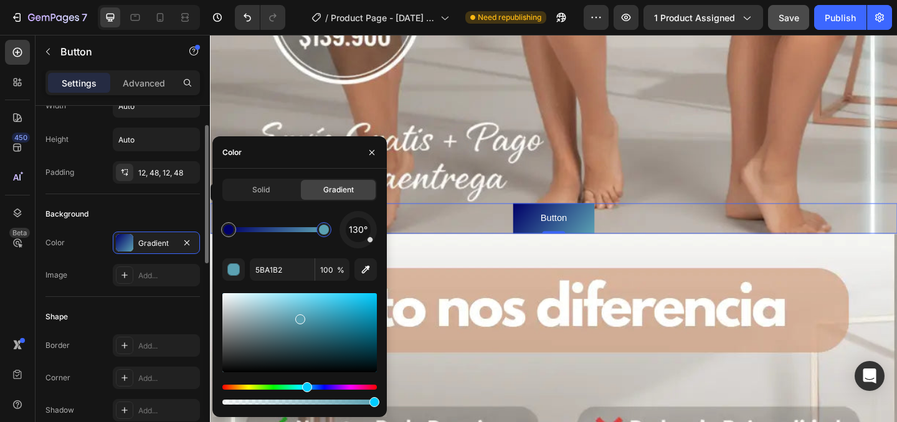
click at [123, 207] on div "Background" at bounding box center [122, 214] width 154 height 20
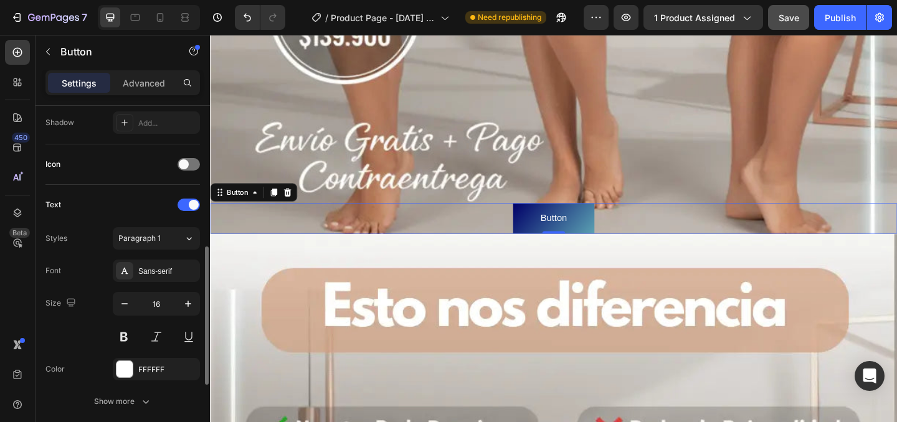
scroll to position [343, 0]
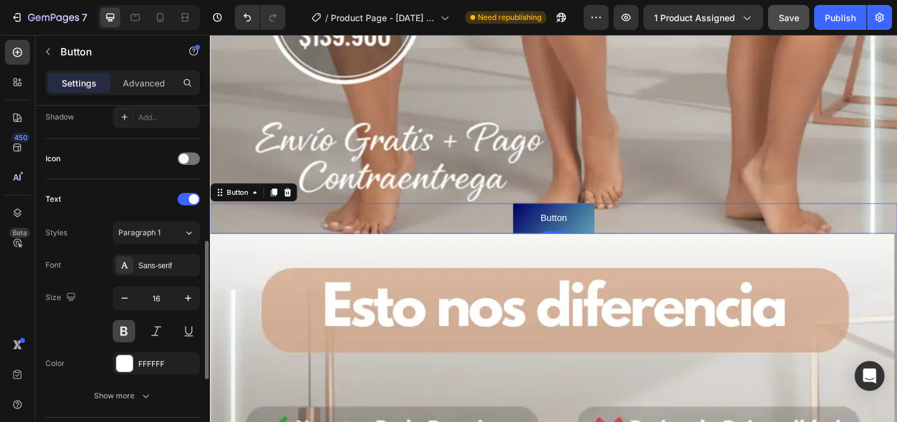
click at [120, 331] on button at bounding box center [124, 331] width 22 height 22
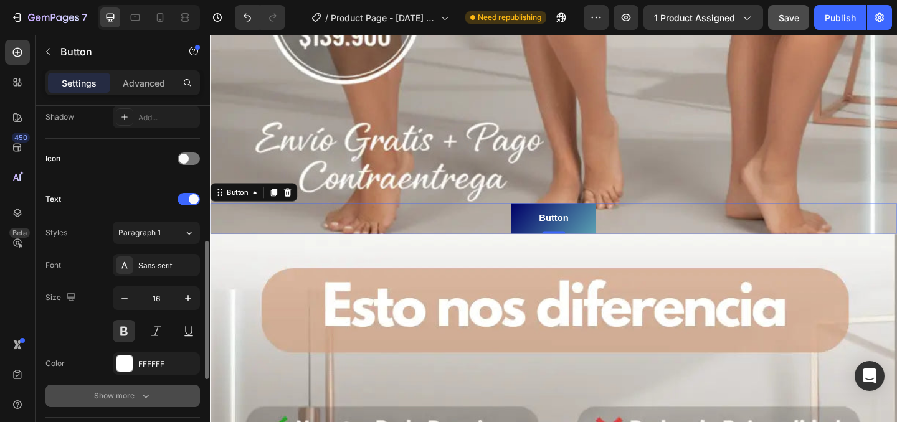
click at [110, 387] on button "Show more" at bounding box center [122, 396] width 154 height 22
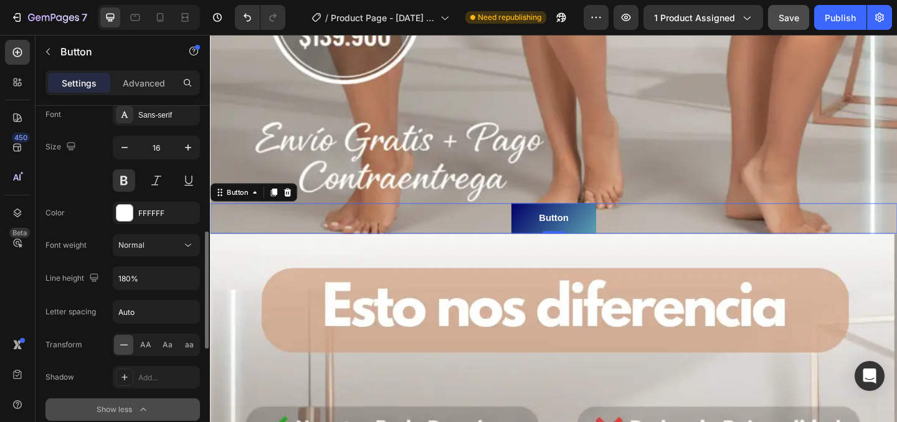
scroll to position [523, 0]
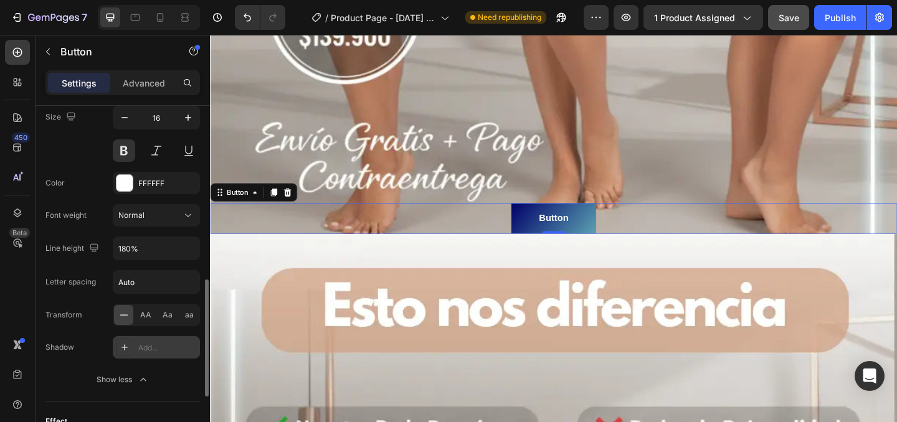
click at [121, 343] on icon at bounding box center [125, 348] width 10 height 10
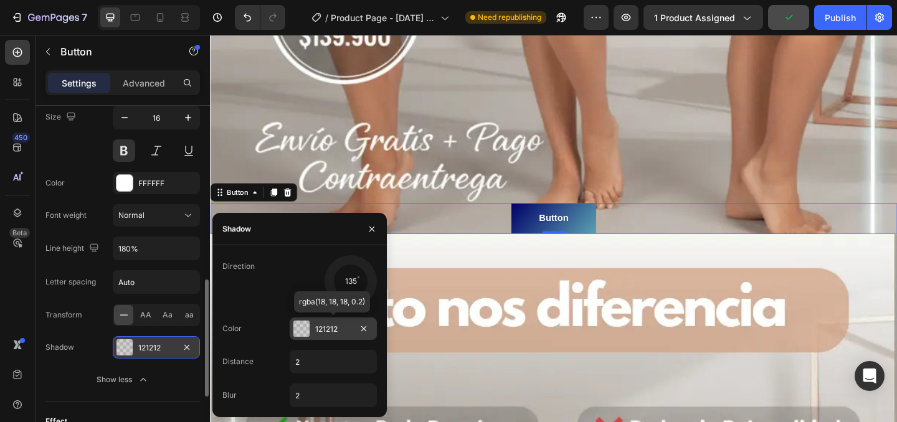
click at [301, 325] on div at bounding box center [301, 329] width 16 height 16
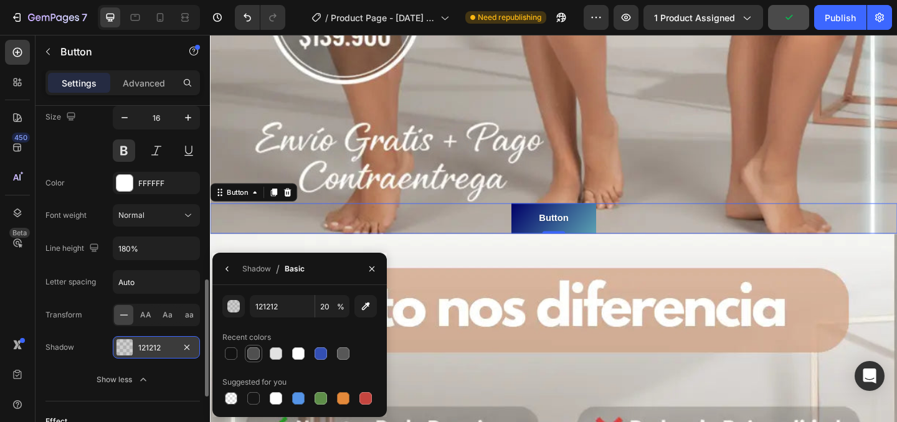
click at [253, 354] on div at bounding box center [253, 354] width 12 height 12
type input "4F4F4F"
type input "100"
click at [81, 310] on div "Transform" at bounding box center [63, 315] width 37 height 11
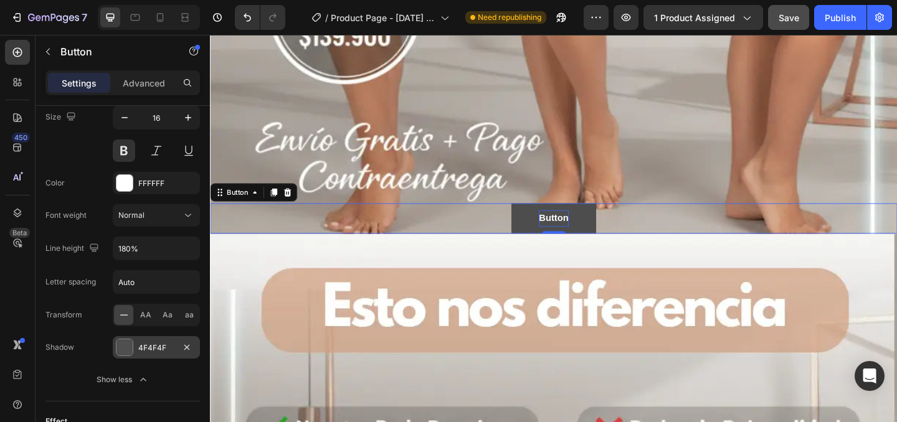
click at [573, 234] on p "Button" at bounding box center [583, 234] width 32 height 18
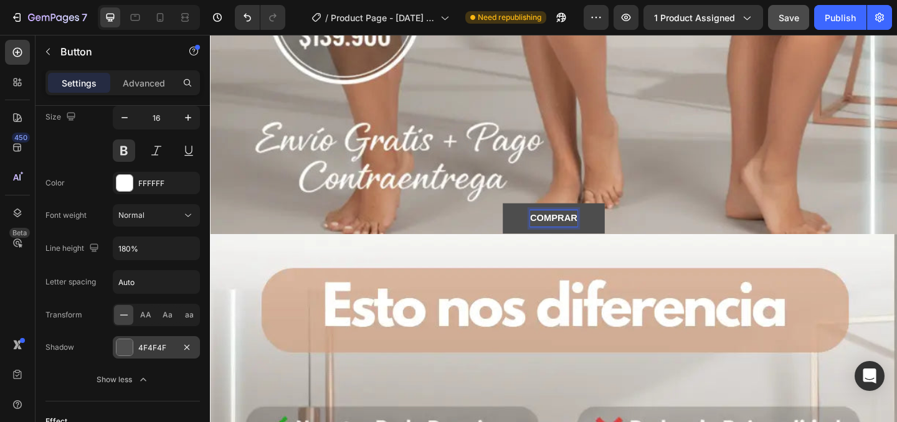
click at [528, 218] on button "COMPRAR" at bounding box center [583, 234] width 111 height 33
click at [657, 225] on button "COMPRAR AHORA" at bounding box center [583, 234] width 150 height 33
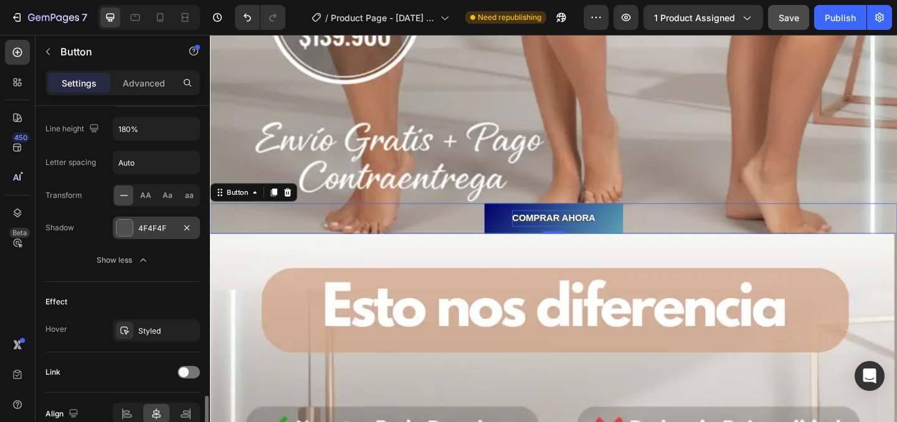
scroll to position [706, 0]
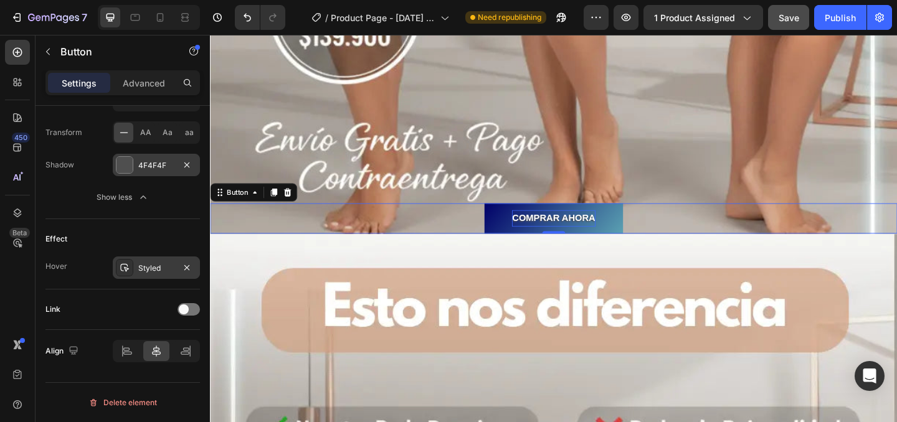
click at [136, 270] on div "Styled" at bounding box center [156, 268] width 87 height 22
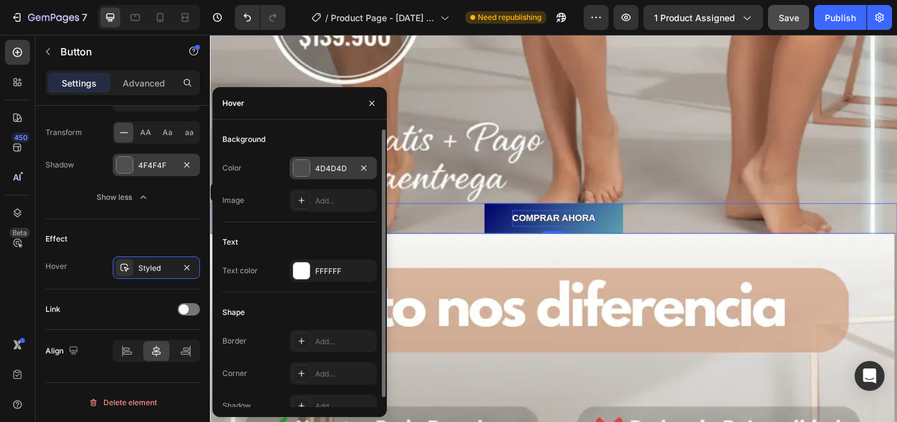
click at [301, 166] on div at bounding box center [301, 168] width 16 height 16
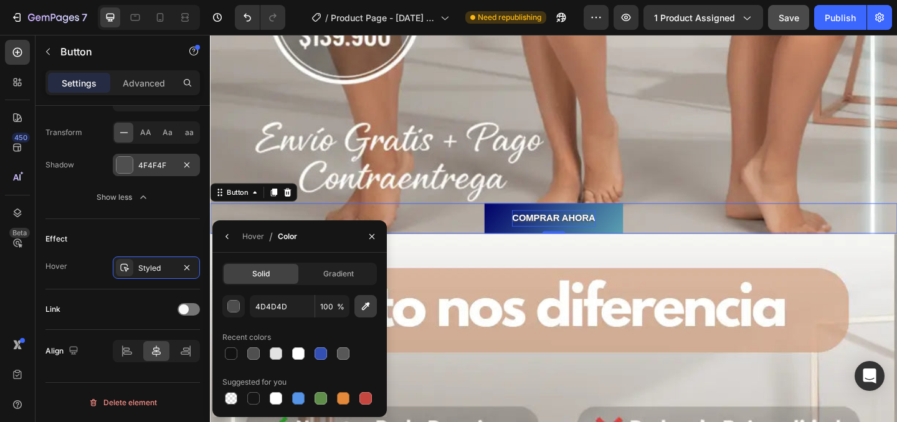
click at [370, 310] on icon "button" at bounding box center [365, 306] width 12 height 12
type input "5393AC"
click at [371, 239] on icon "button" at bounding box center [372, 237] width 10 height 10
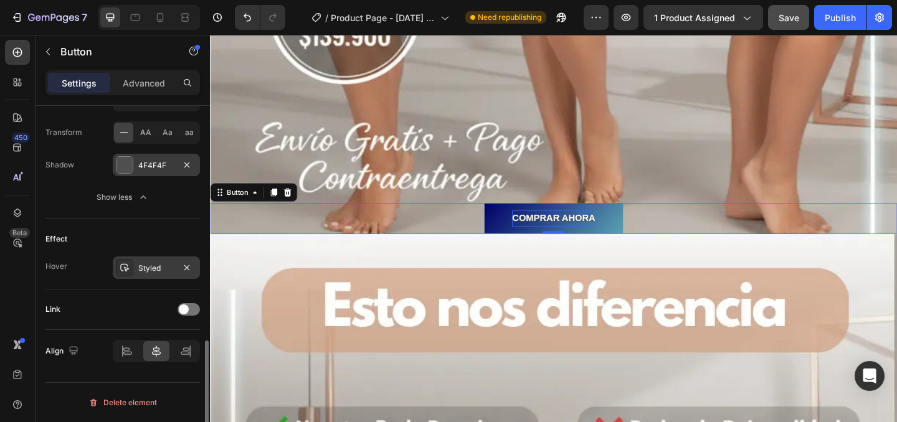
click at [133, 266] on div at bounding box center [124, 267] width 17 height 17
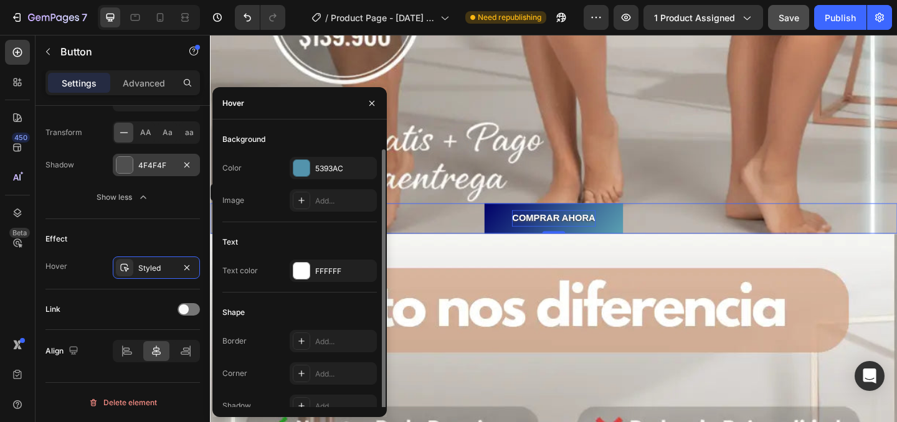
scroll to position [10, 0]
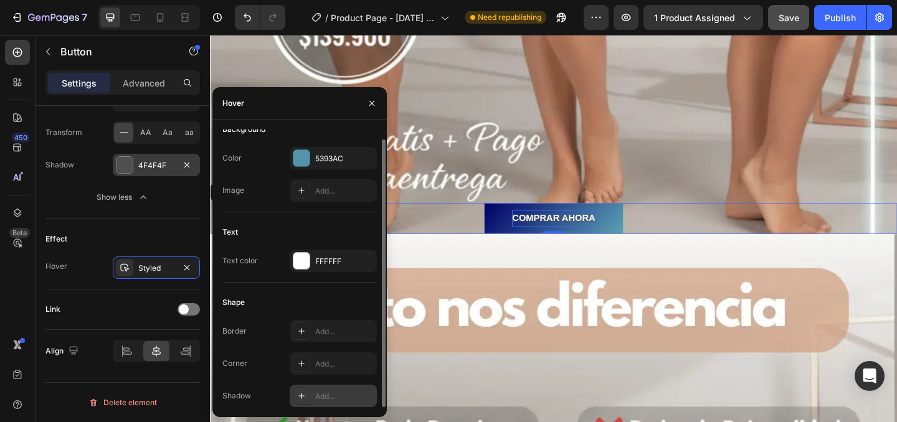
click at [300, 397] on icon at bounding box center [301, 396] width 10 height 10
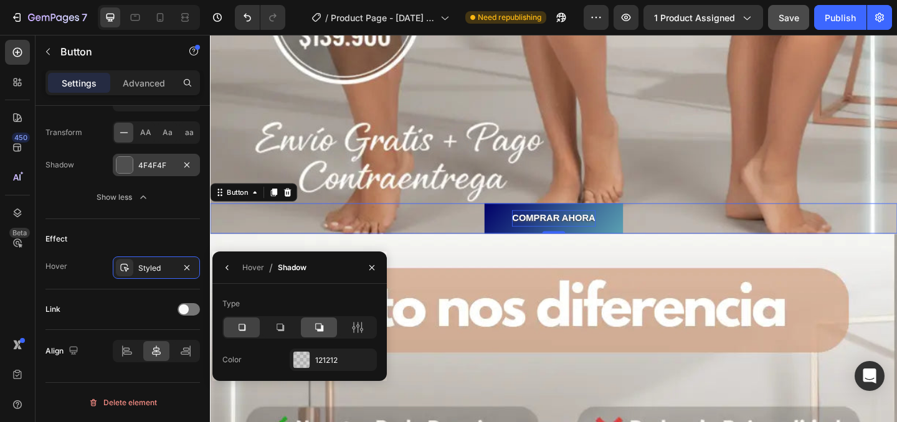
click at [320, 324] on icon at bounding box center [319, 328] width 8 height 8
click at [227, 270] on icon "button" at bounding box center [227, 268] width 10 height 10
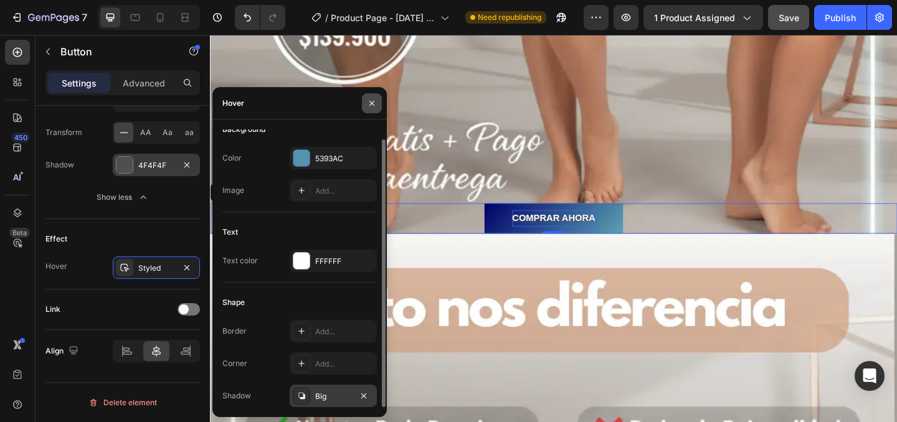
click at [371, 98] on icon "button" at bounding box center [372, 103] width 10 height 10
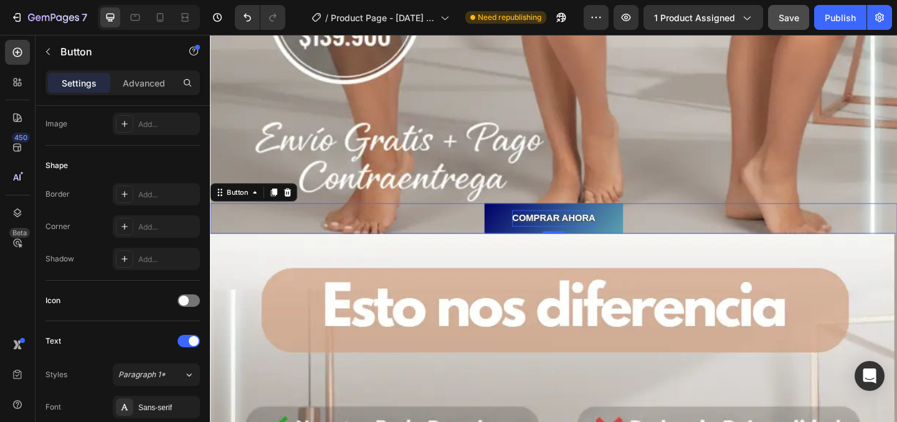
scroll to position [0, 0]
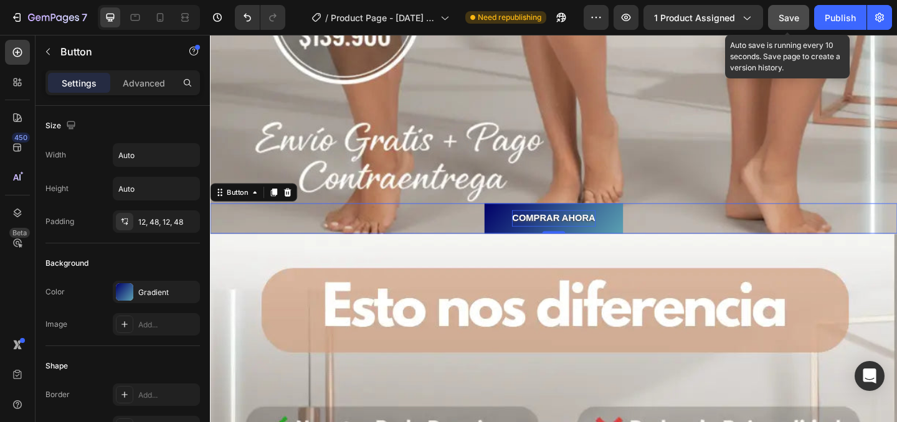
click at [782, 21] on span "Save" at bounding box center [789, 17] width 21 height 11
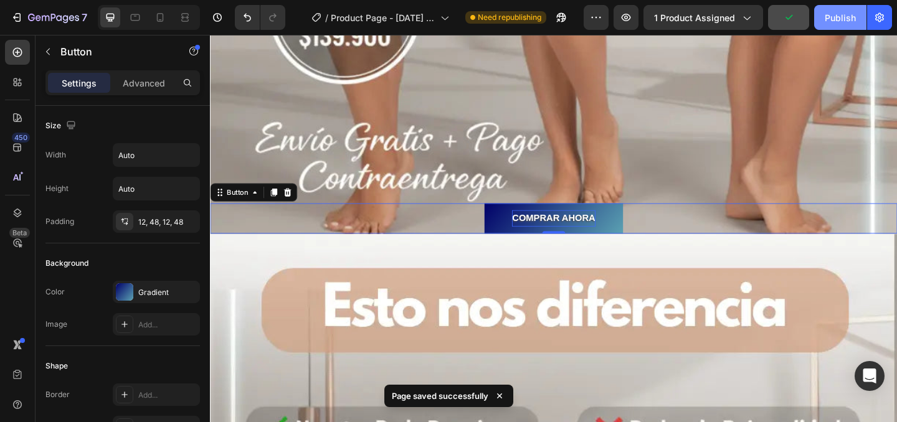
click at [851, 19] on div "Publish" at bounding box center [840, 17] width 31 height 13
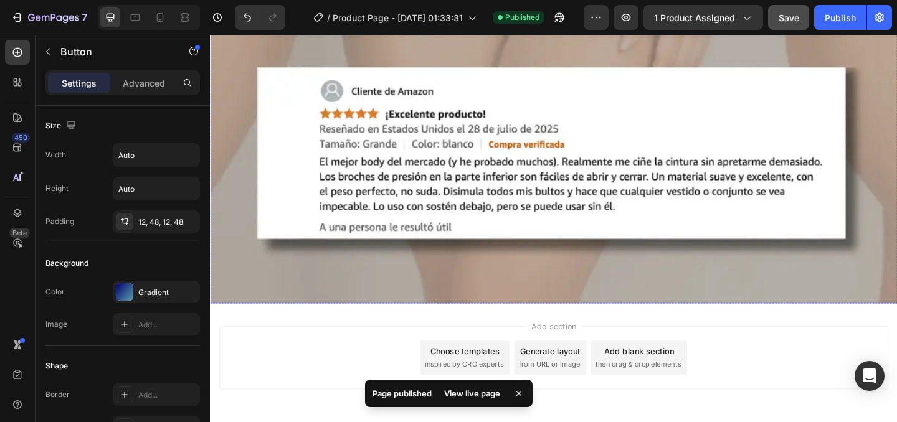
scroll to position [4585, 0]
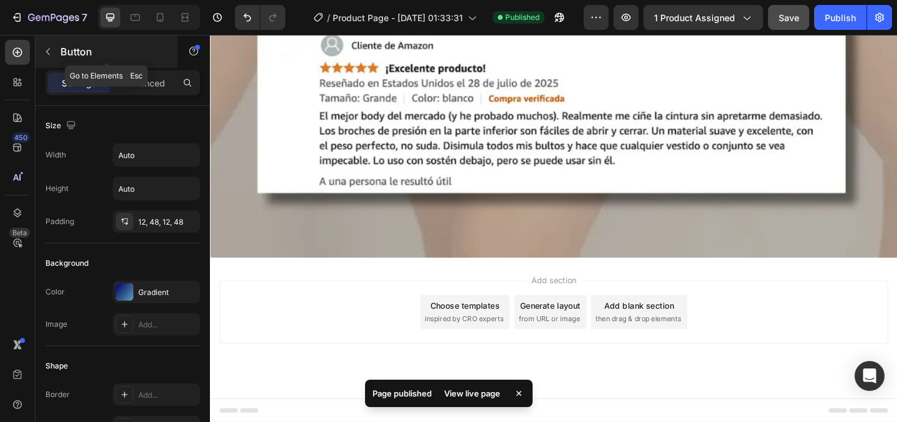
click at [47, 48] on icon "button" at bounding box center [48, 52] width 10 height 10
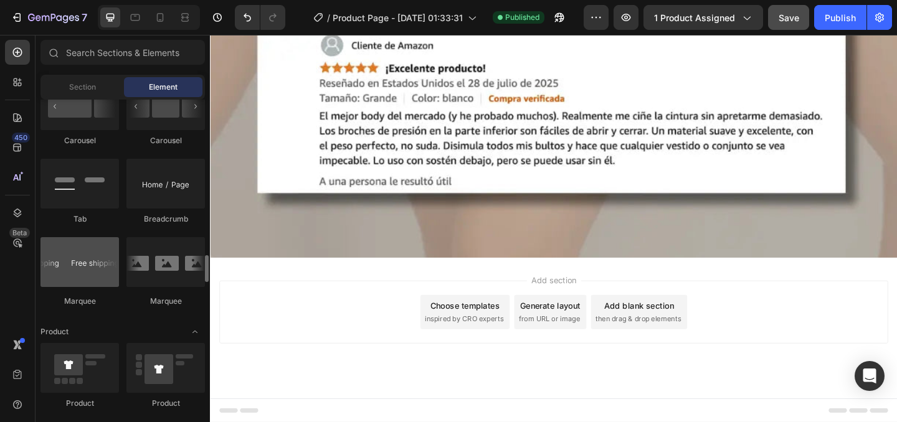
scroll to position [1428, 0]
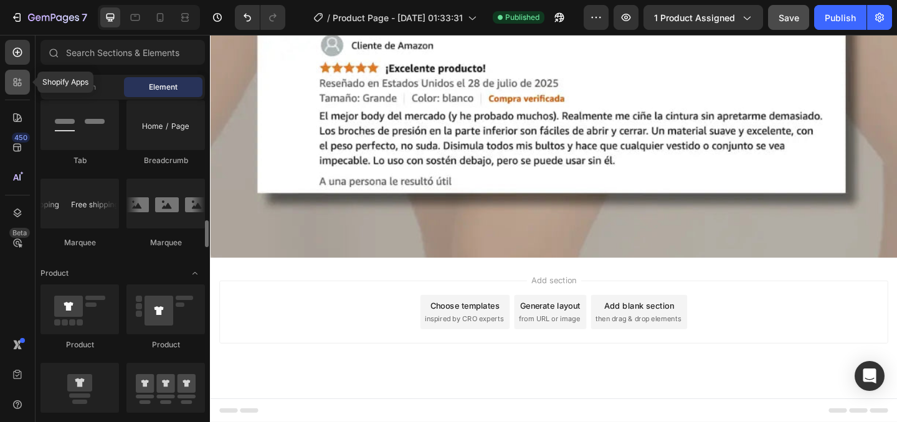
click at [16, 75] on div at bounding box center [17, 82] width 25 height 25
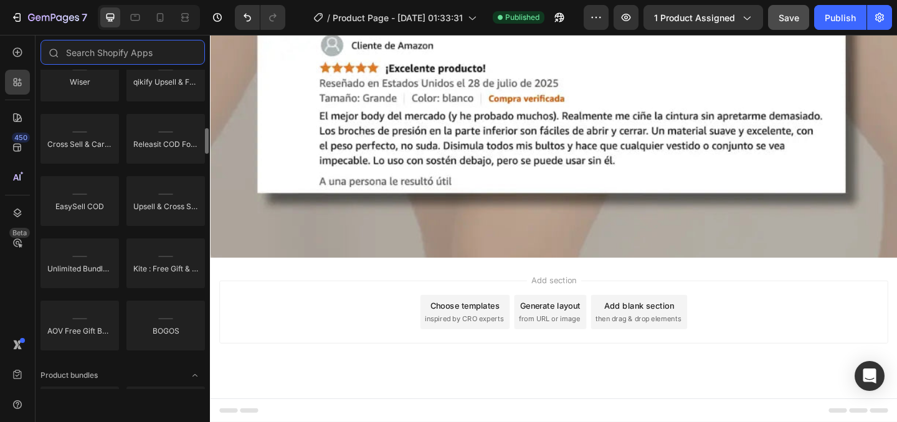
scroll to position [0, 0]
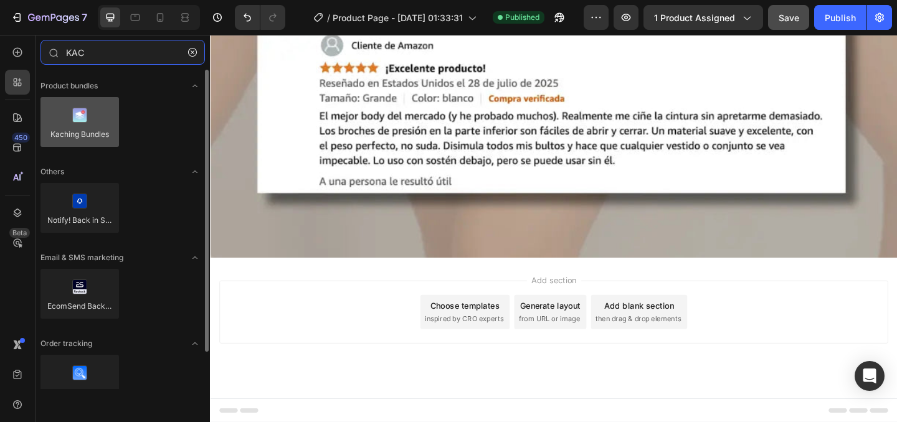
type input "KAC"
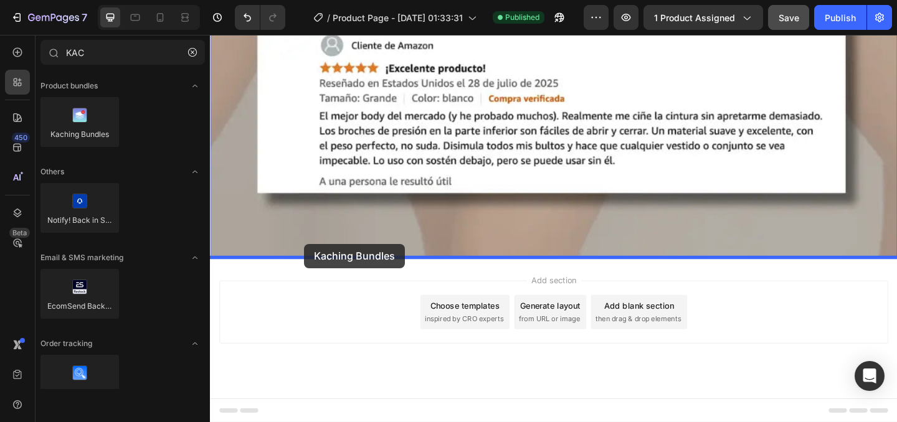
drag, startPoint x: 307, startPoint y: 168, endPoint x: 311, endPoint y: 262, distance: 93.5
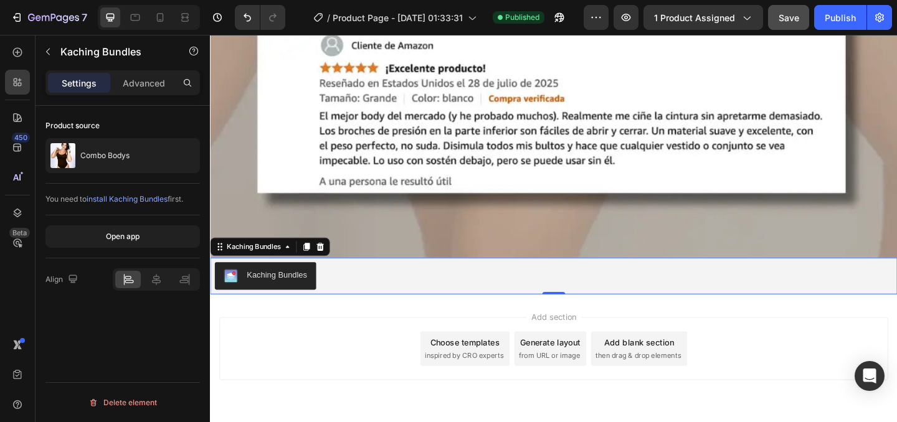
click at [145, 121] on div "Product source" at bounding box center [122, 126] width 154 height 20
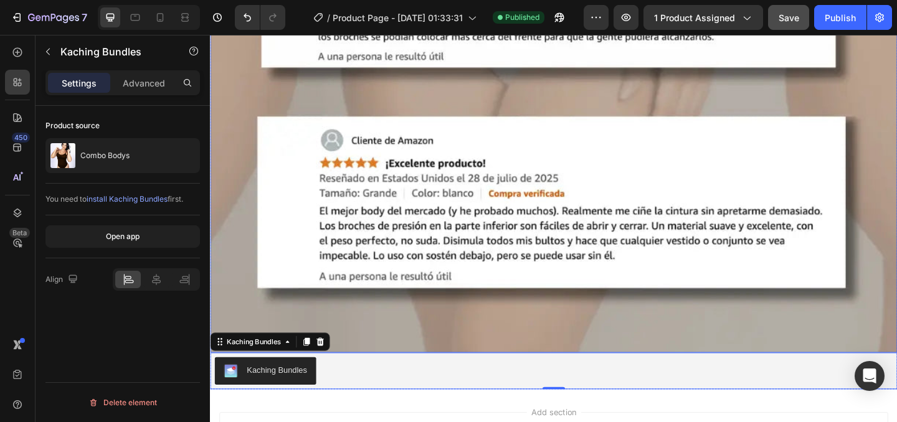
scroll to position [4624, 0]
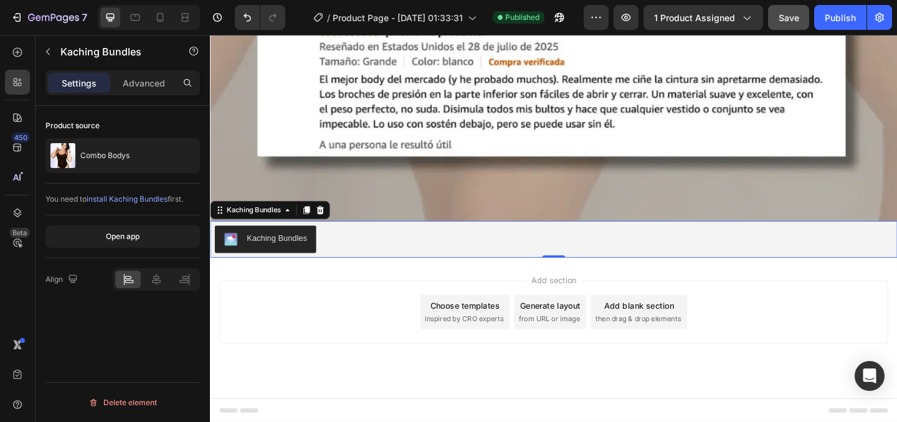
click at [455, 257] on div "Kaching Bundles" at bounding box center [583, 257] width 737 height 30
click at [323, 224] on div at bounding box center [329, 225] width 15 height 15
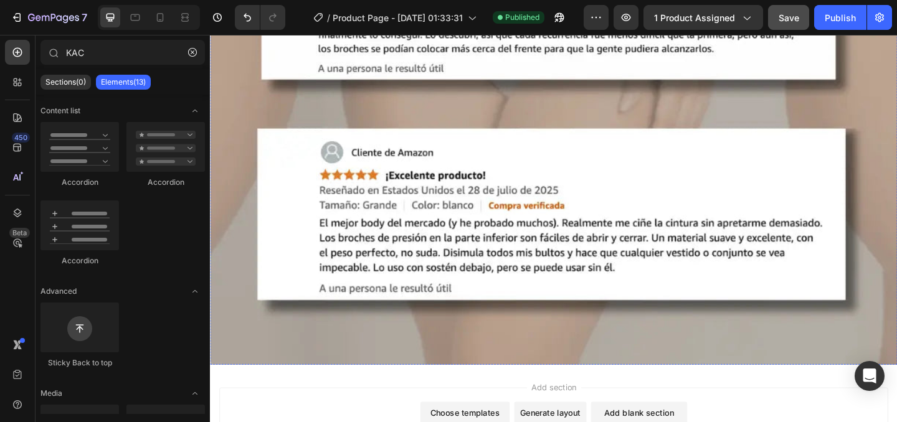
scroll to position [4585, 0]
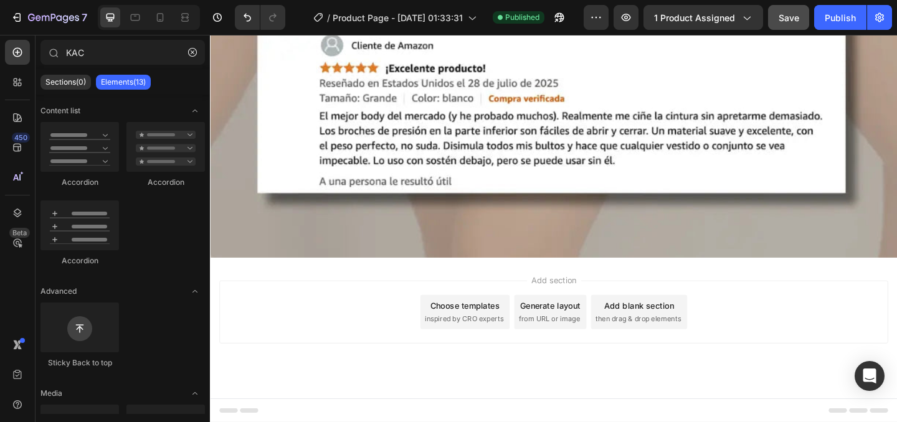
click at [32, 75] on div "450 Beta" at bounding box center [18, 228] width 36 height 387
click at [22, 80] on icon at bounding box center [17, 82] width 12 height 12
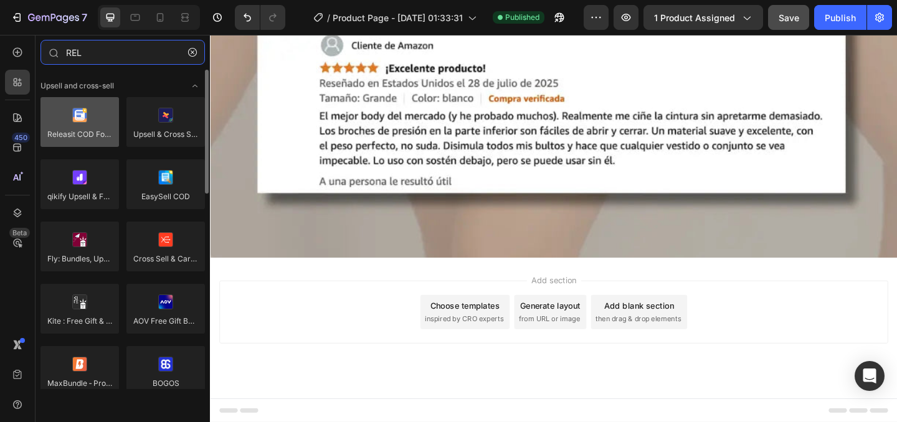
type input "REL"
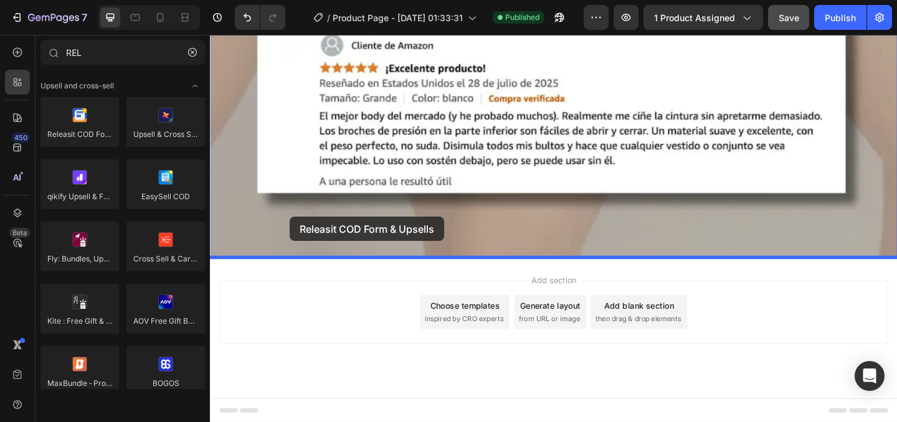
drag, startPoint x: 291, startPoint y: 156, endPoint x: 296, endPoint y: 232, distance: 76.1
